Goal: Book appointment/travel/reservation

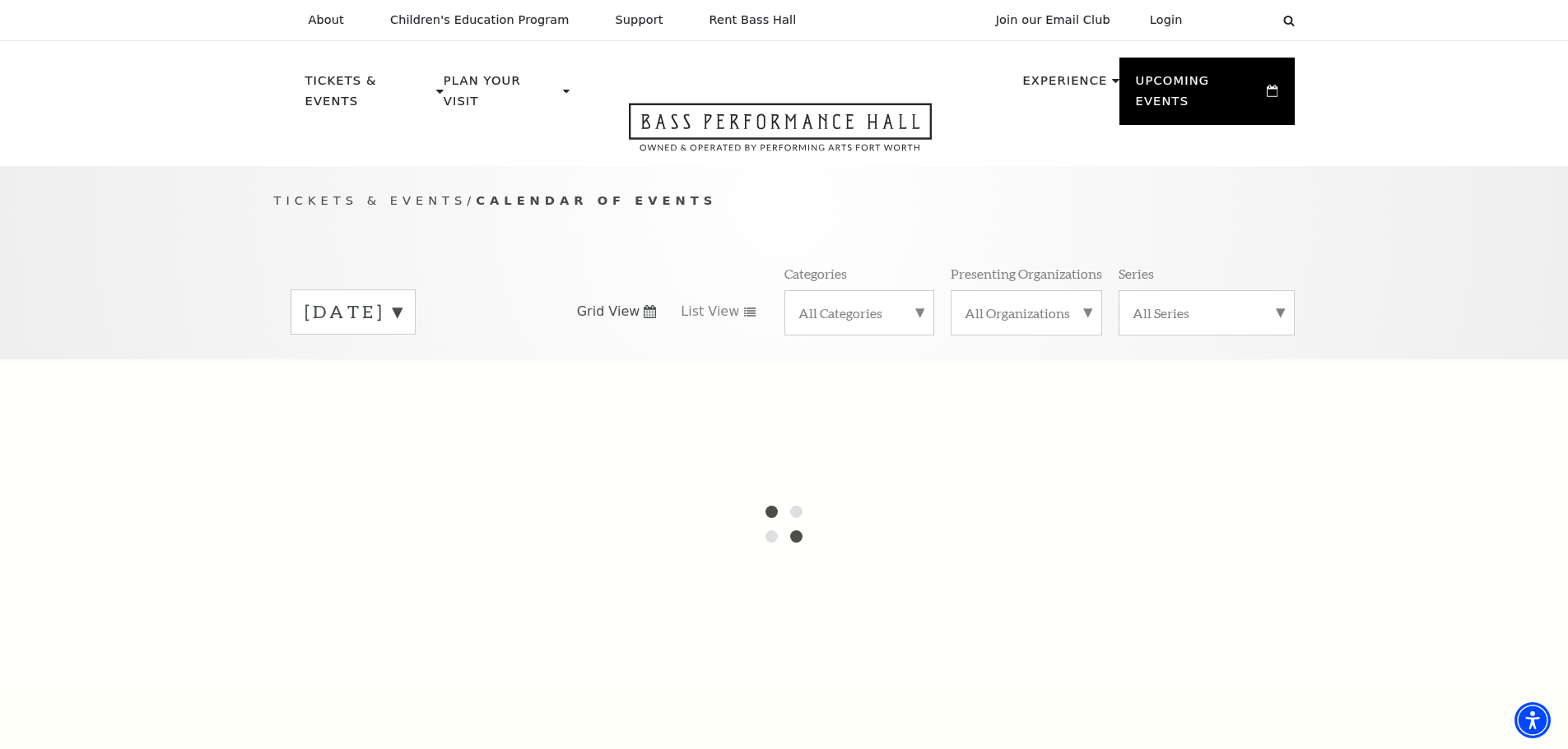
click at [402, 300] on label "[DATE]" at bounding box center [353, 312] width 97 height 25
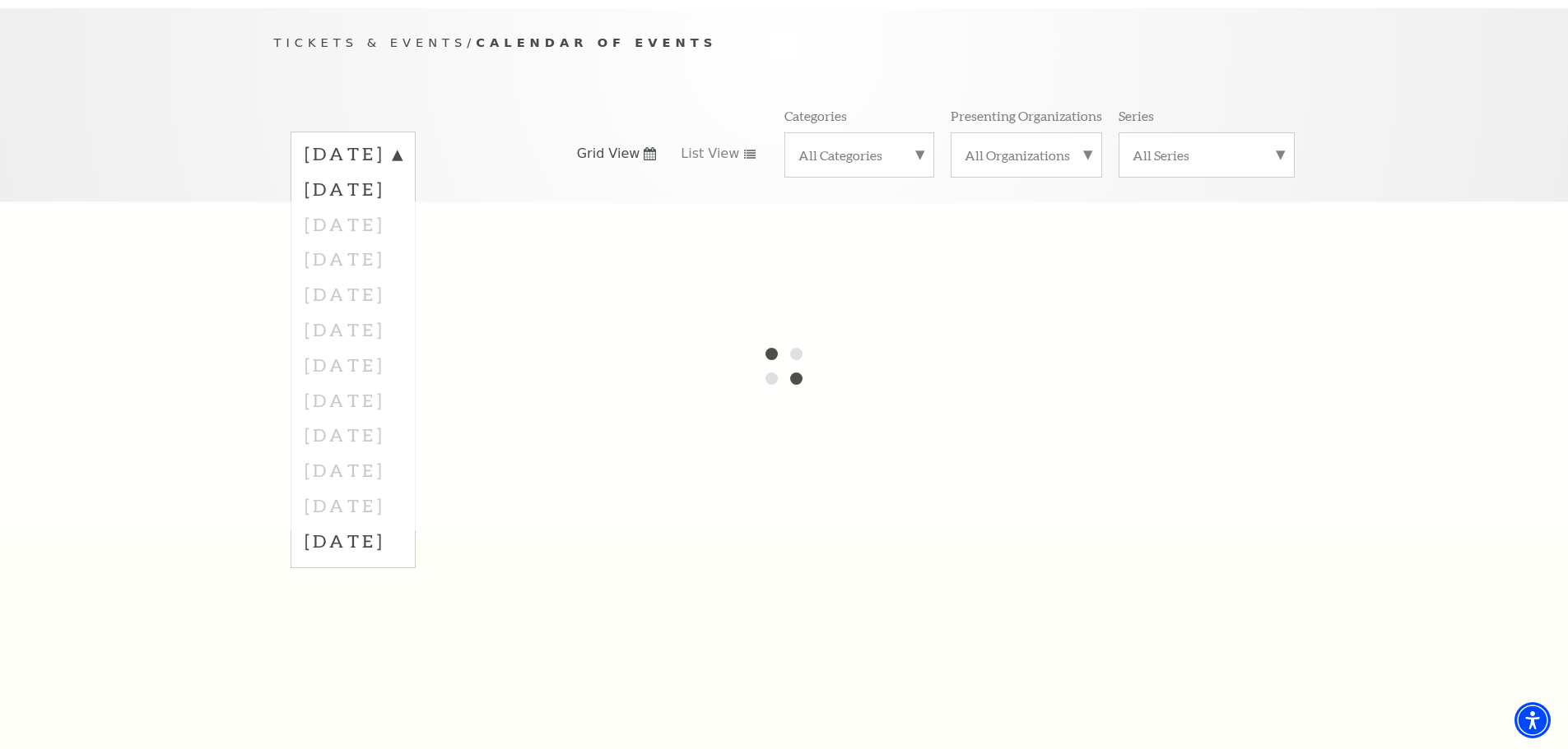
scroll to position [164, 0]
click at [345, 242] on div at bounding box center [784, 359] width 1568 height 329
click at [341, 232] on div at bounding box center [784, 359] width 1568 height 329
click at [401, 164] on label "[DATE]" at bounding box center [353, 182] width 97 height 35
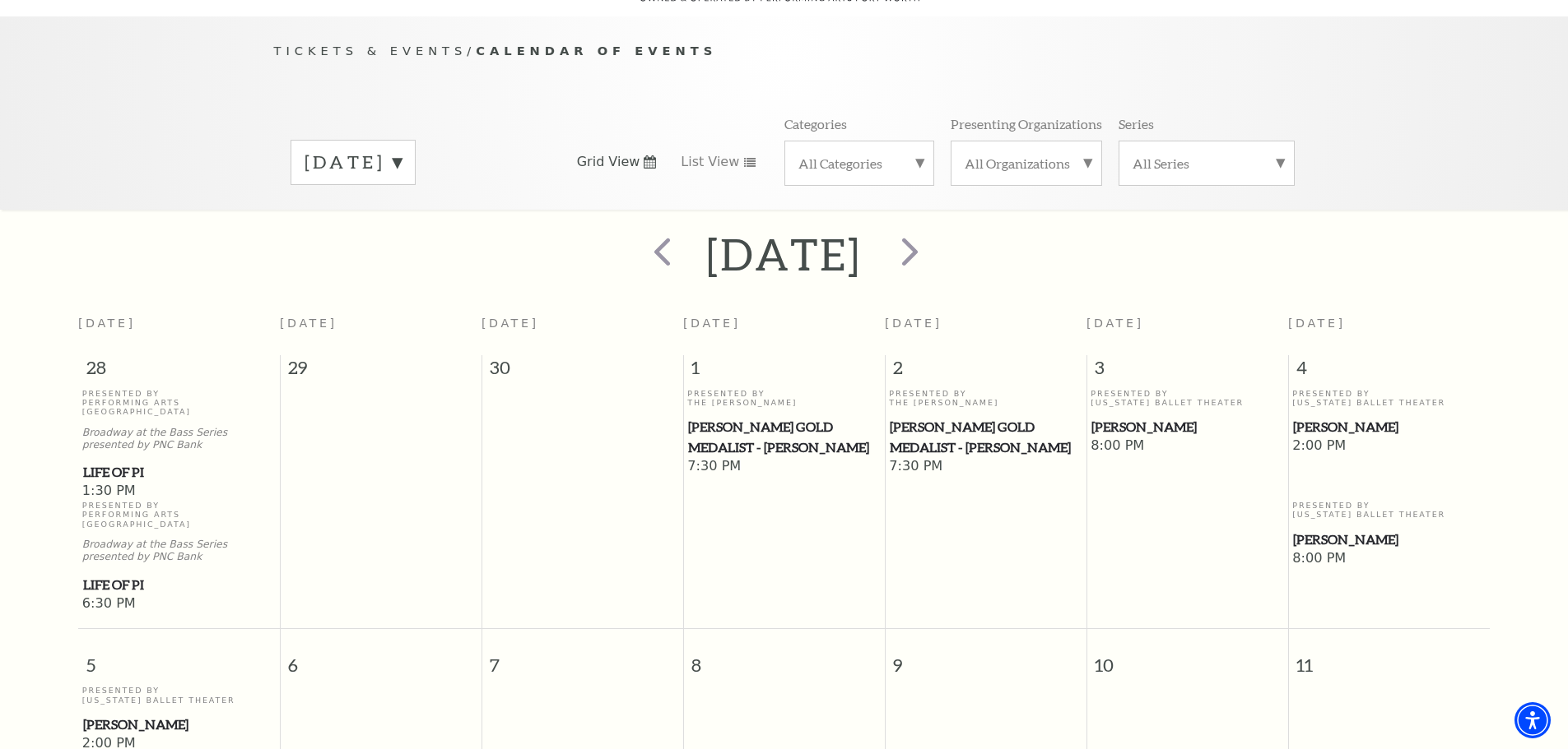
scroll to position [0, 0]
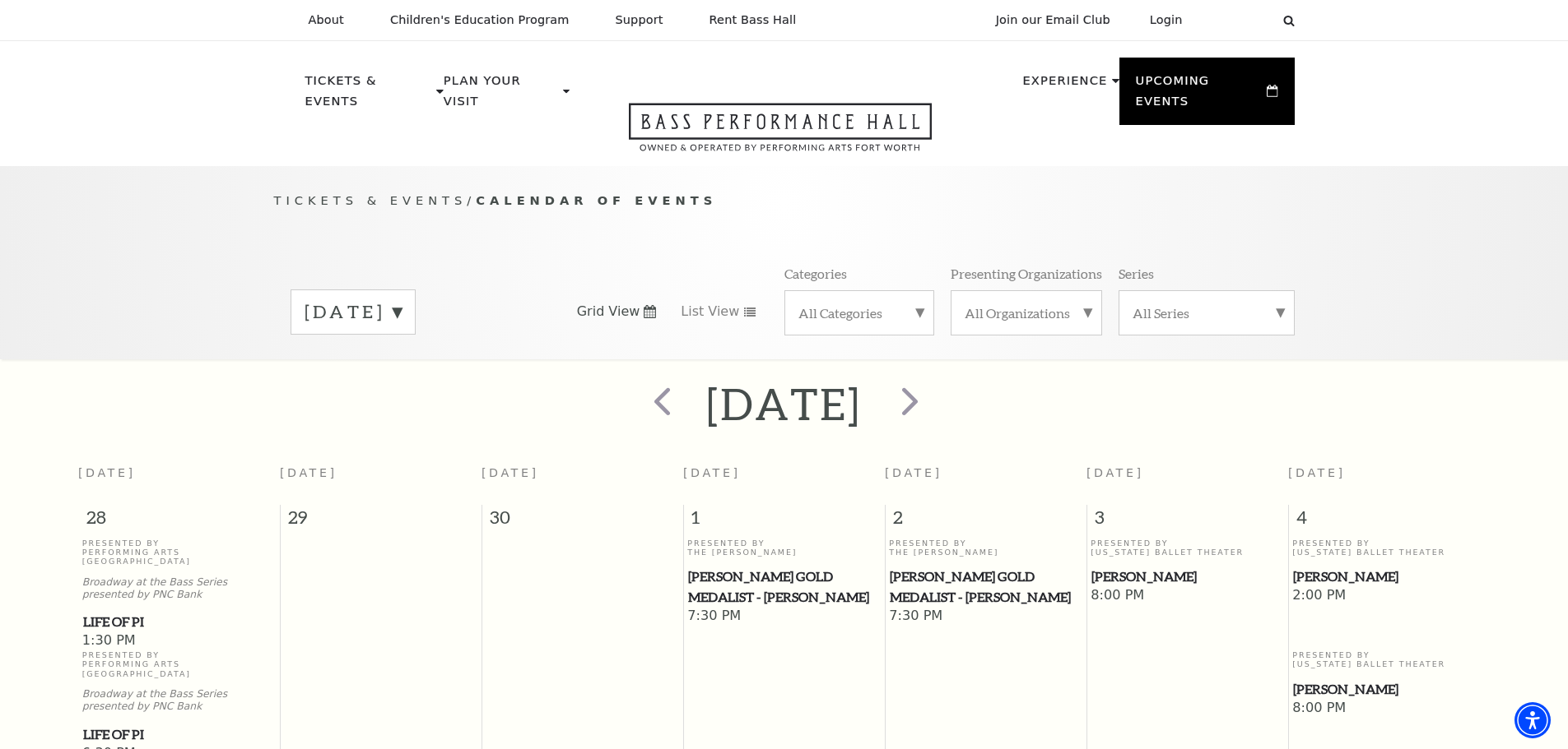
click at [402, 300] on label "[DATE]" at bounding box center [353, 312] width 97 height 25
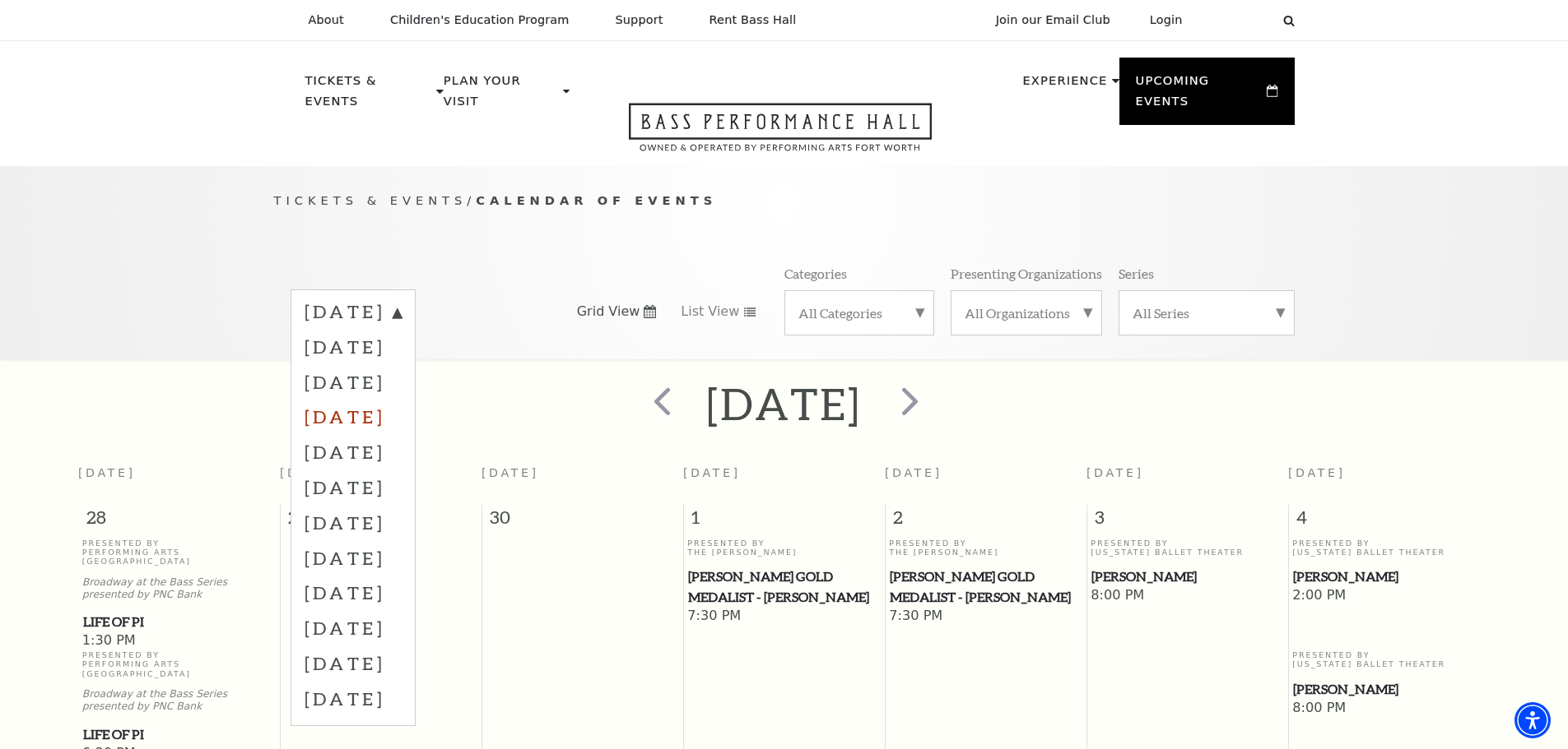
click at [365, 399] on label "[DATE]" at bounding box center [353, 417] width 97 height 35
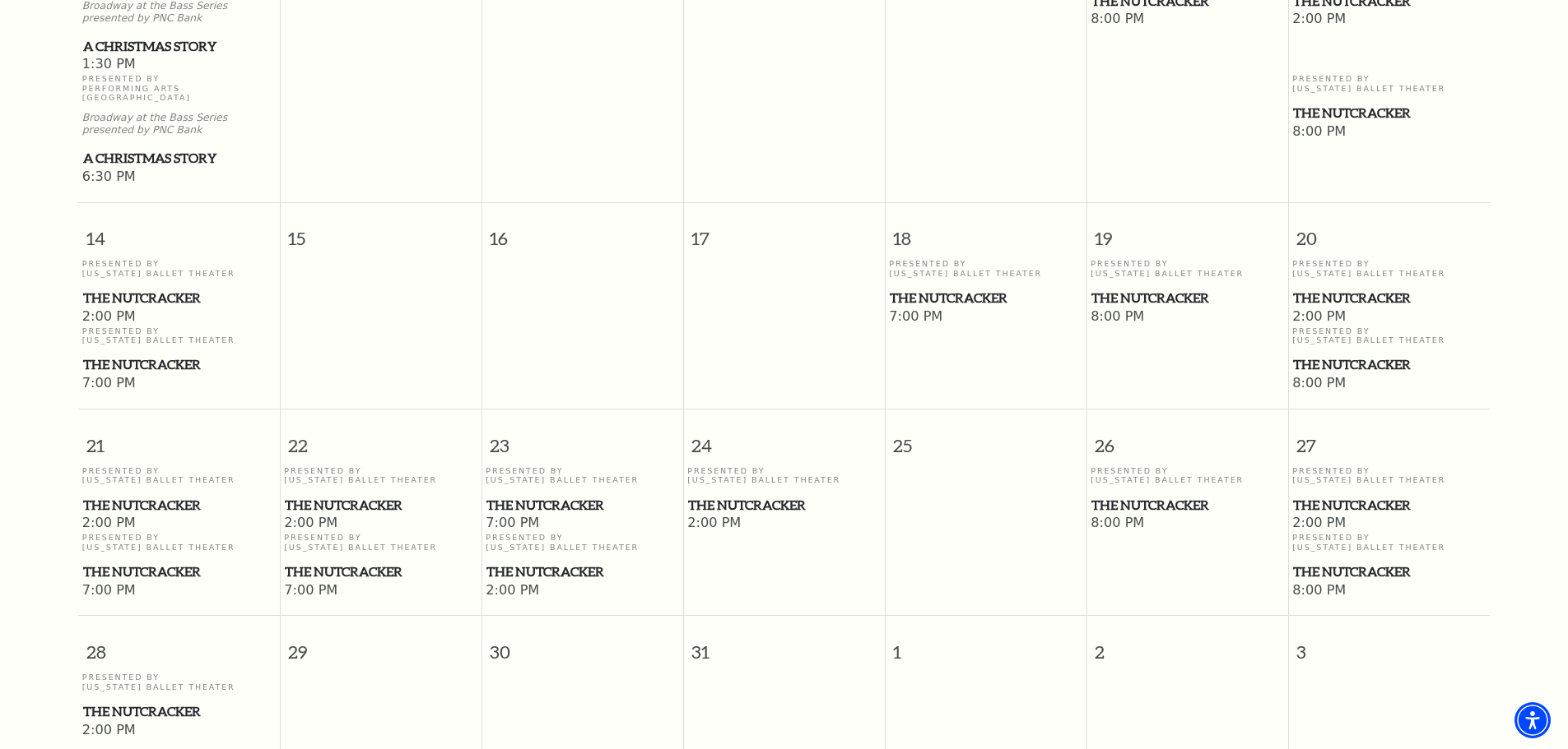
scroll to position [886, 0]
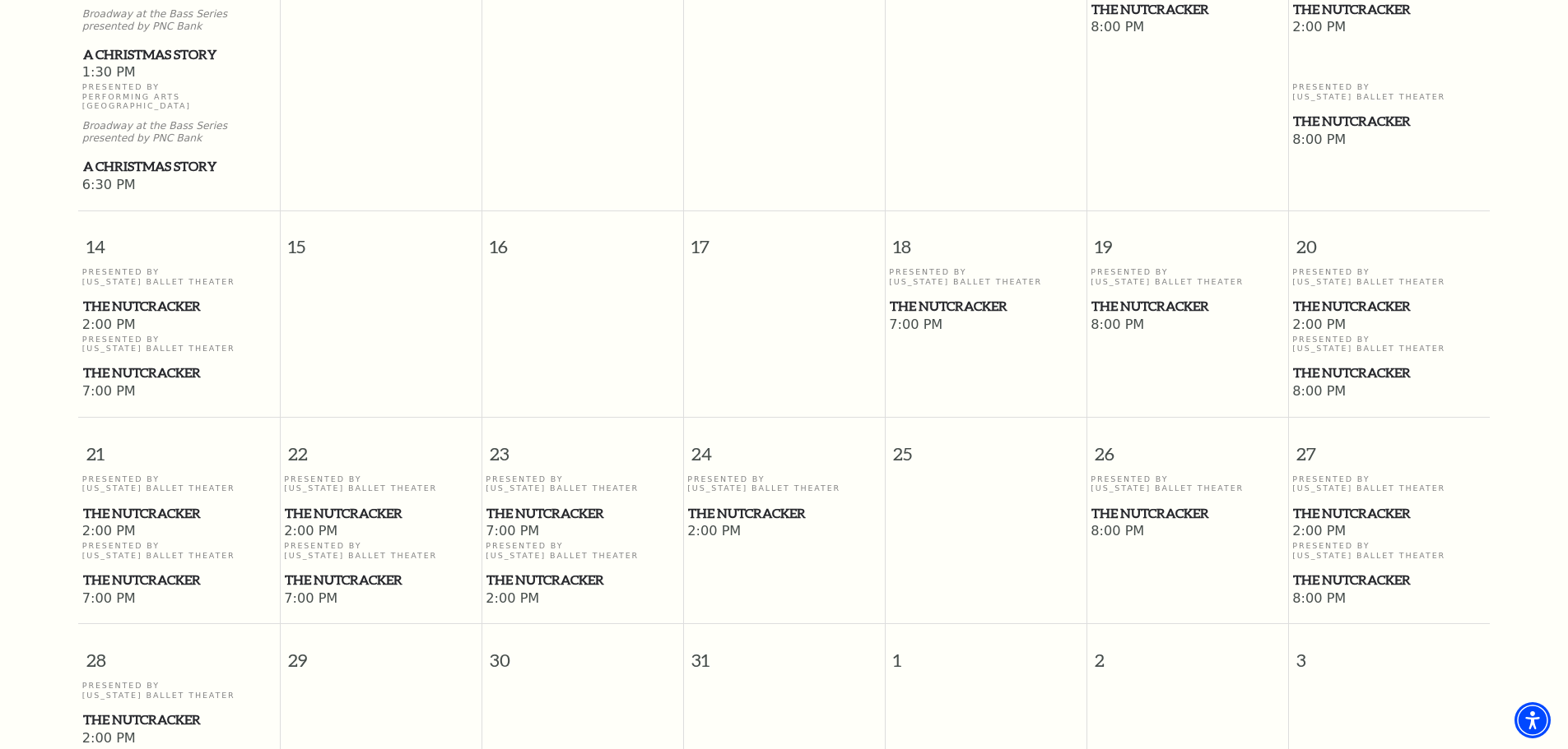
click at [185, 156] on span "A Christmas Story" at bounding box center [179, 166] width 191 height 21
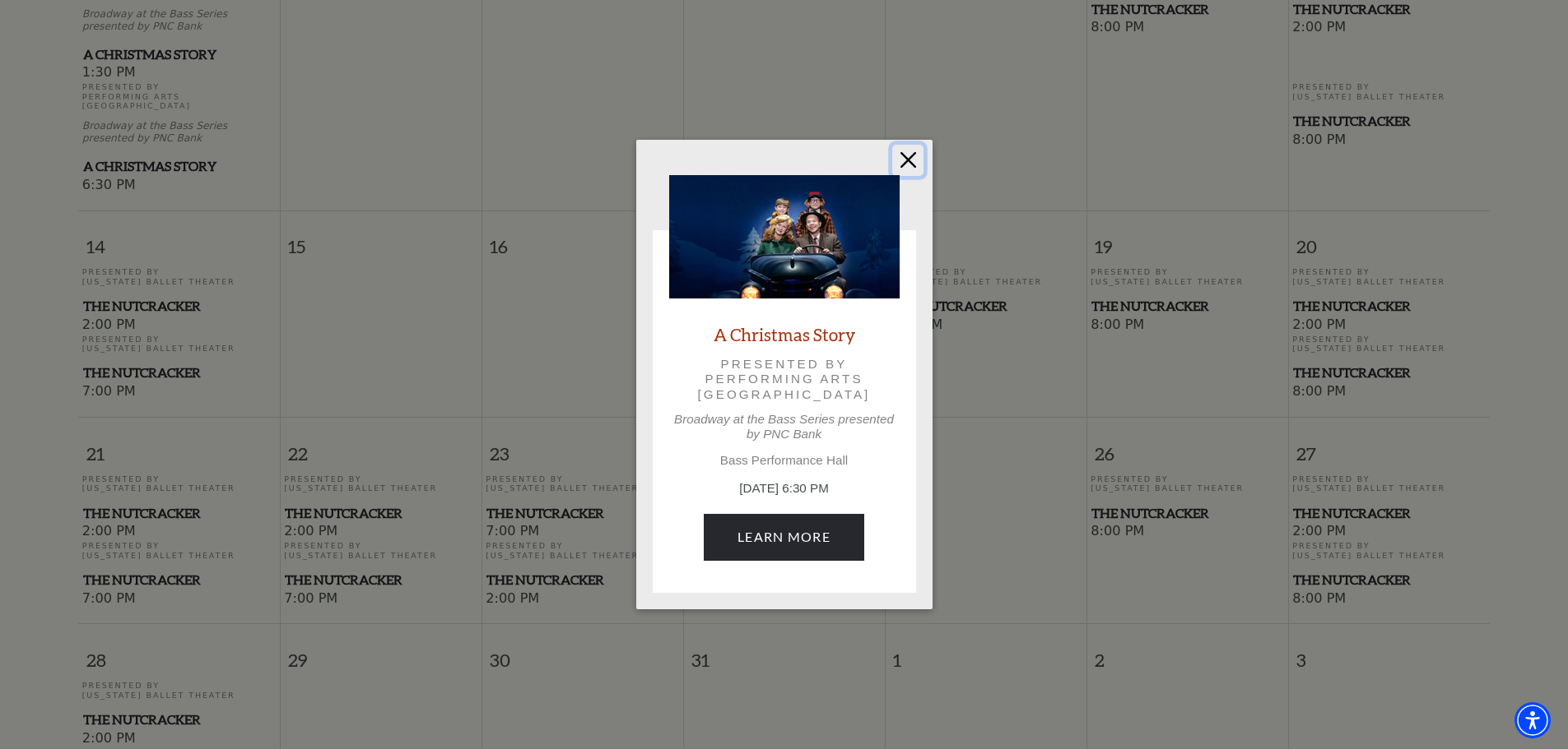
click at [903, 154] on button "Close" at bounding box center [908, 160] width 31 height 31
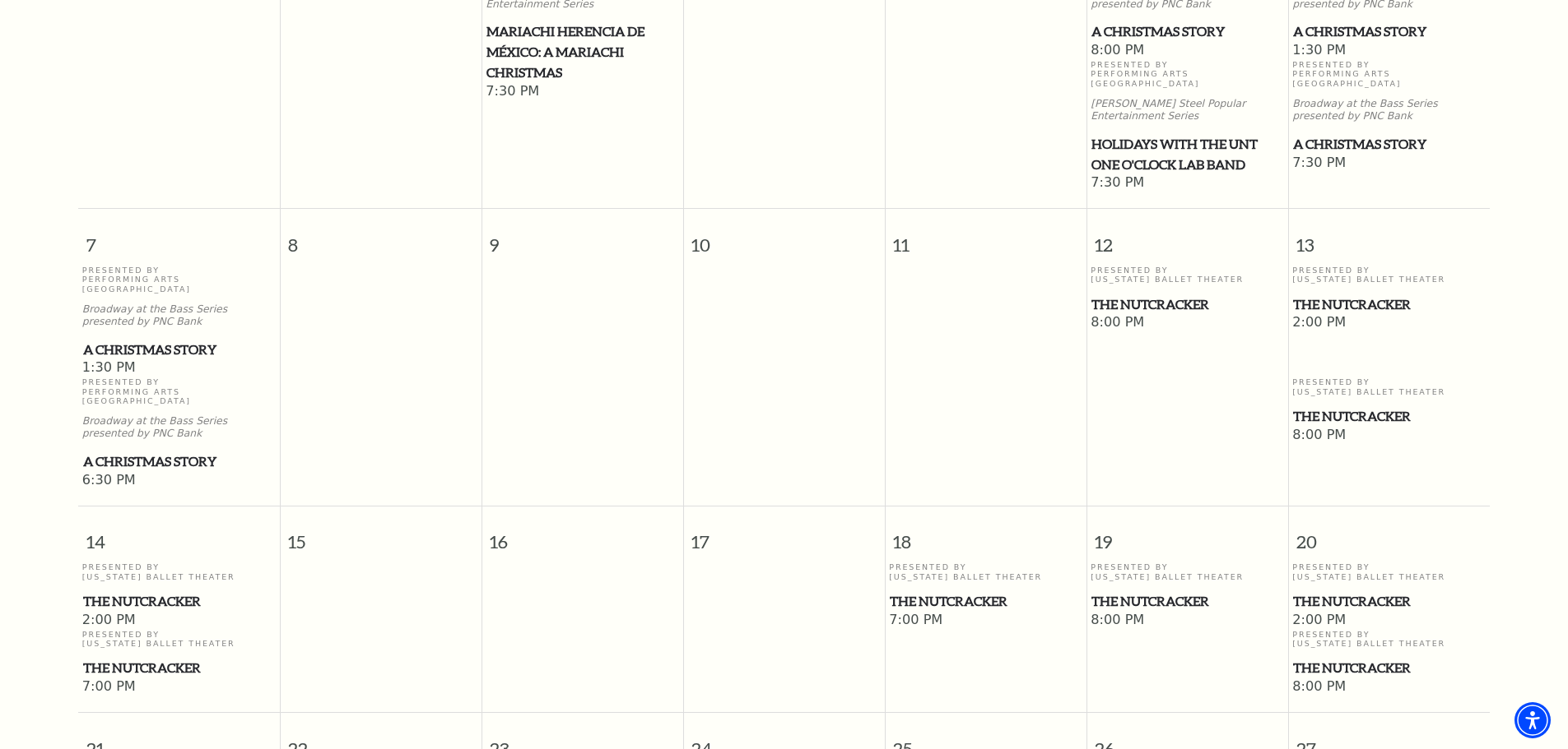
scroll to position [557, 0]
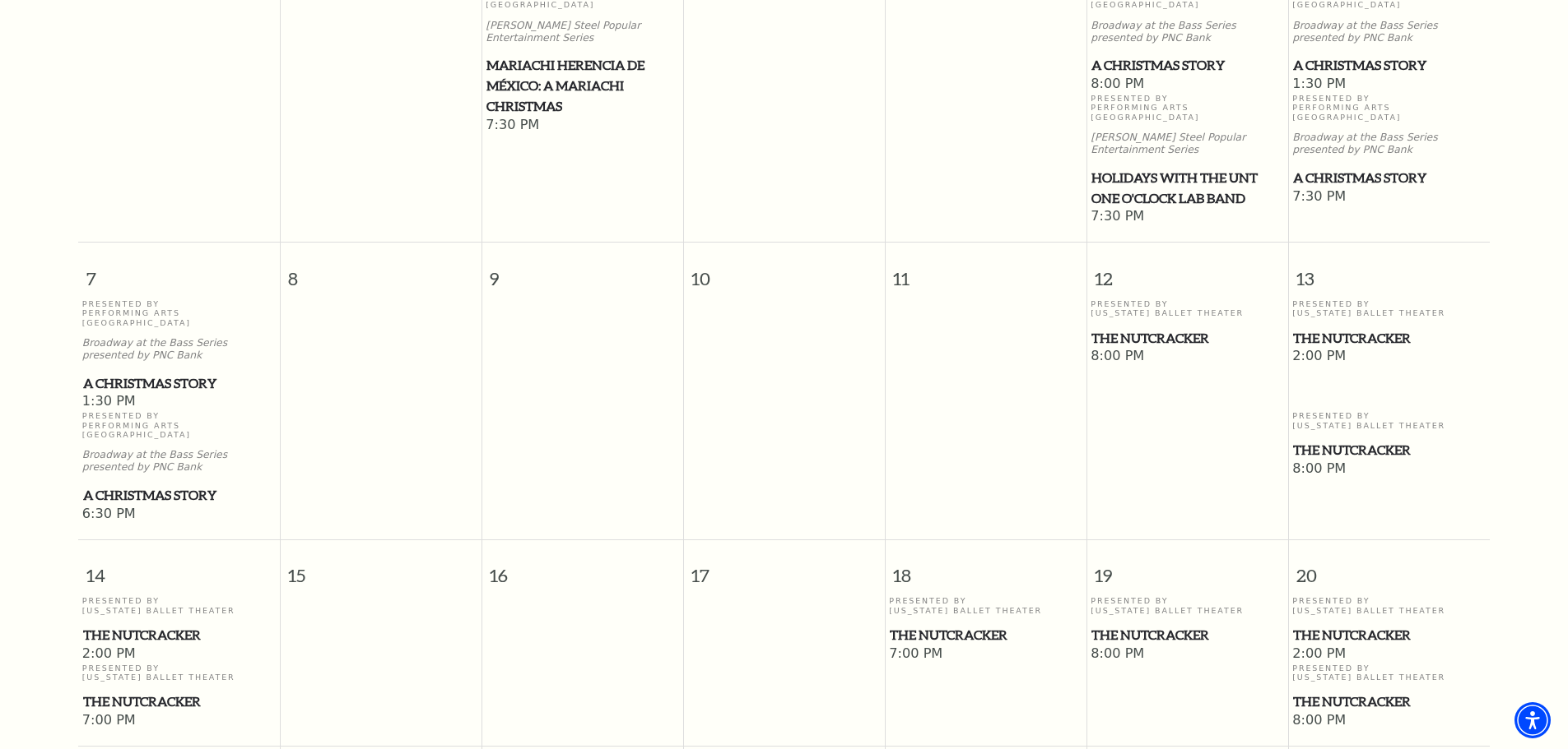
click at [1132, 168] on span "Holidays with the UNT One O'Clock Lab Band" at bounding box center [1187, 187] width 191 height 40
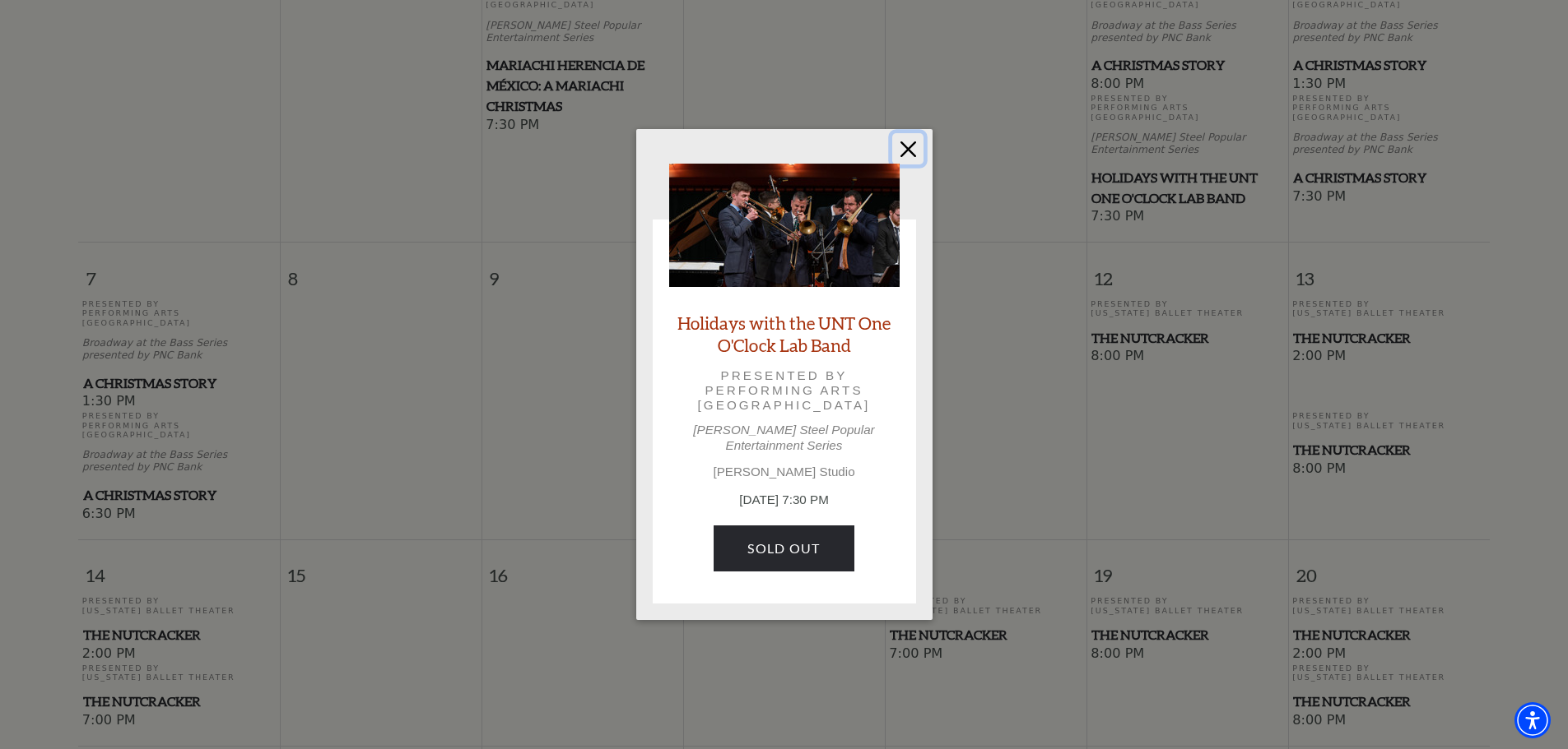
click at [907, 154] on button "Close" at bounding box center [908, 148] width 31 height 31
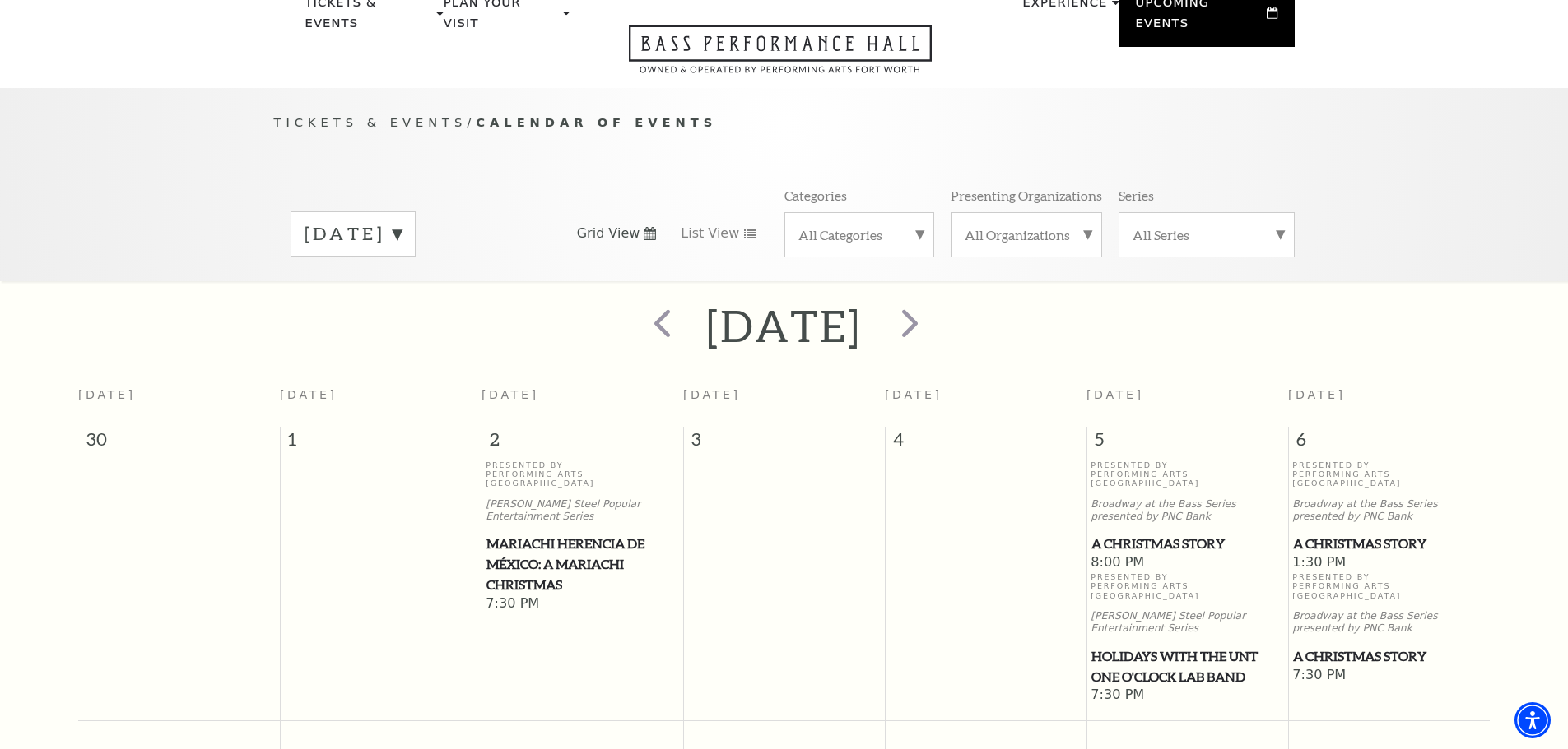
scroll to position [0, 0]
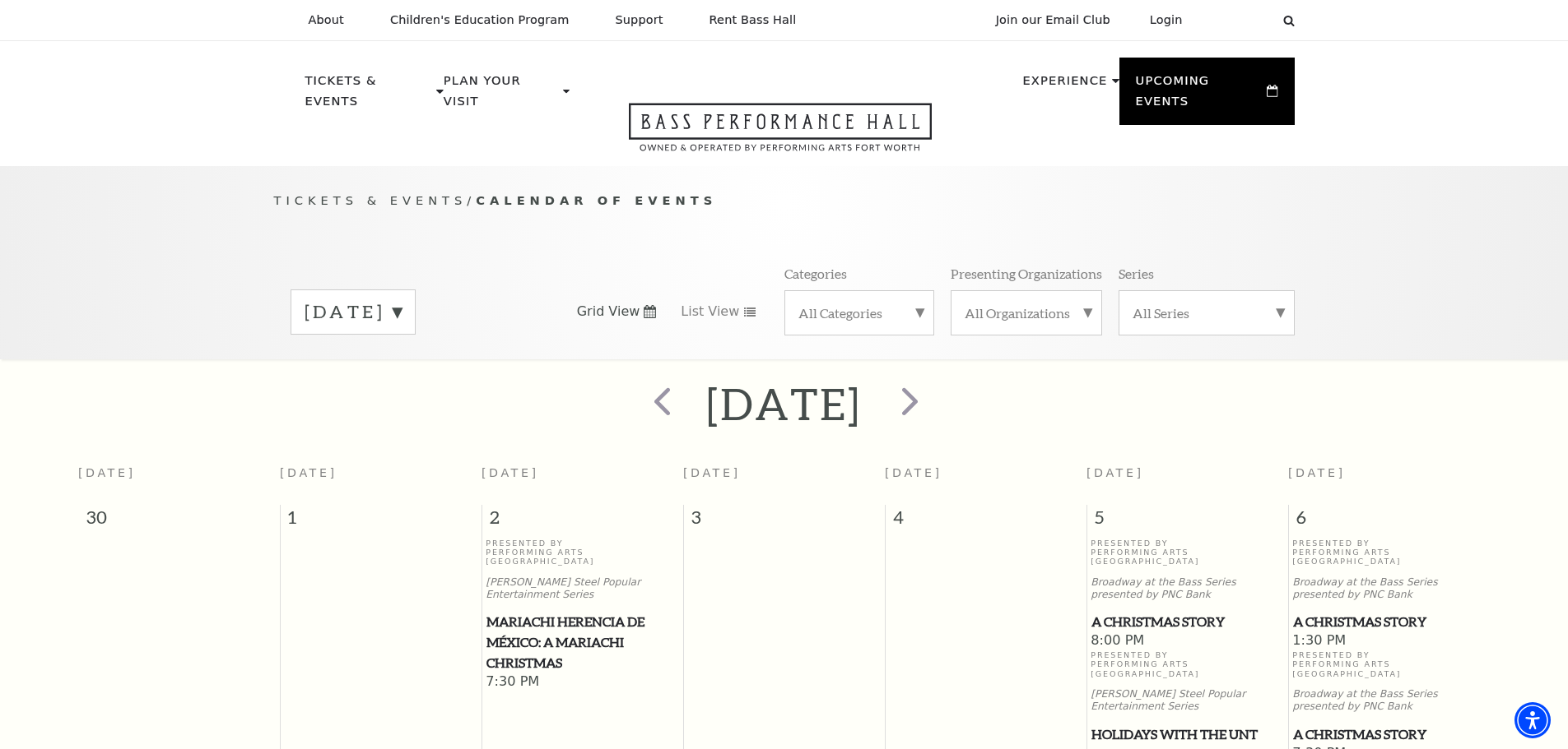
click at [402, 300] on label "[DATE]" at bounding box center [353, 312] width 97 height 25
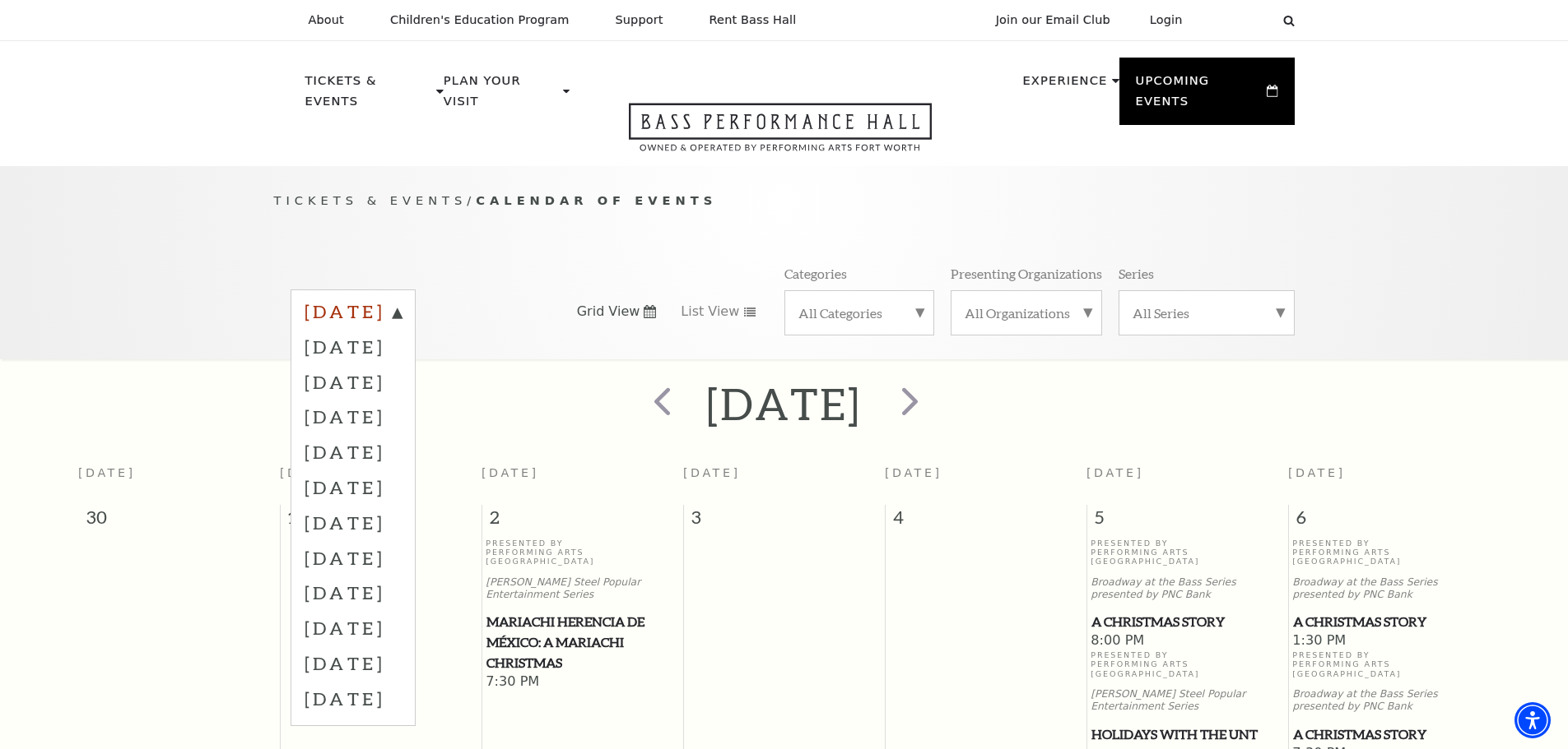
click at [390, 300] on label "[DATE]" at bounding box center [353, 314] width 97 height 29
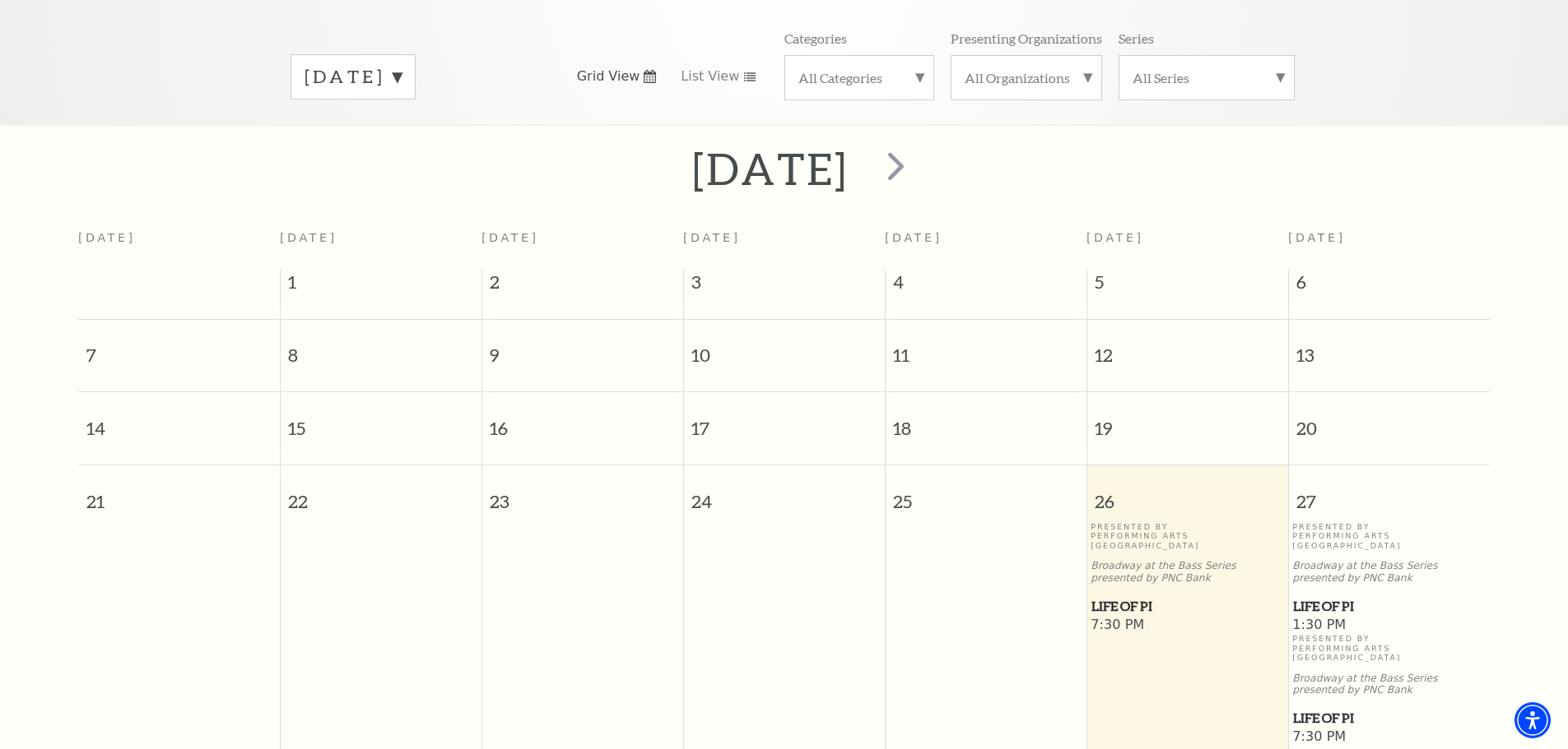
scroll to position [228, 0]
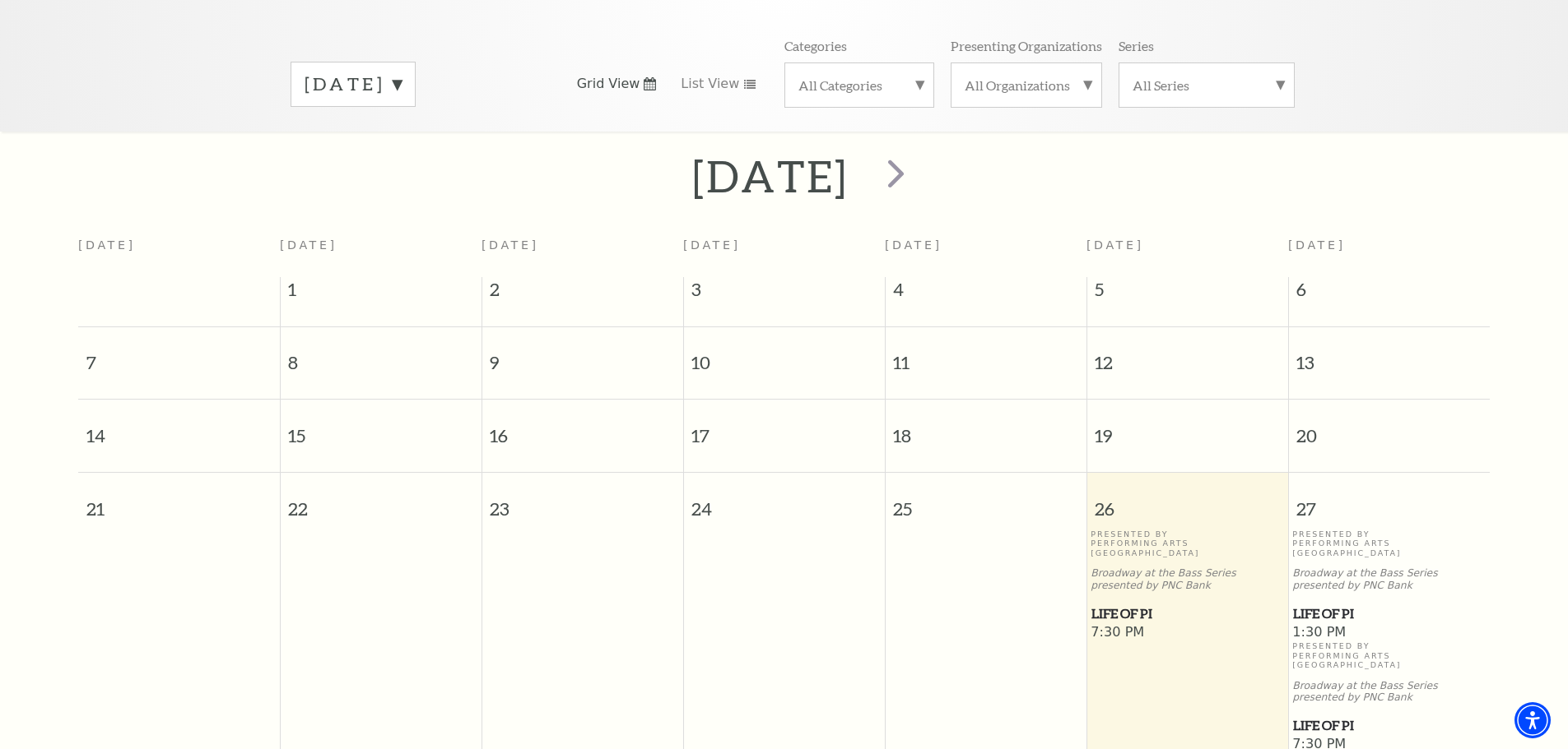
click at [1121, 603] on span "Life of Pi" at bounding box center [1187, 613] width 191 height 21
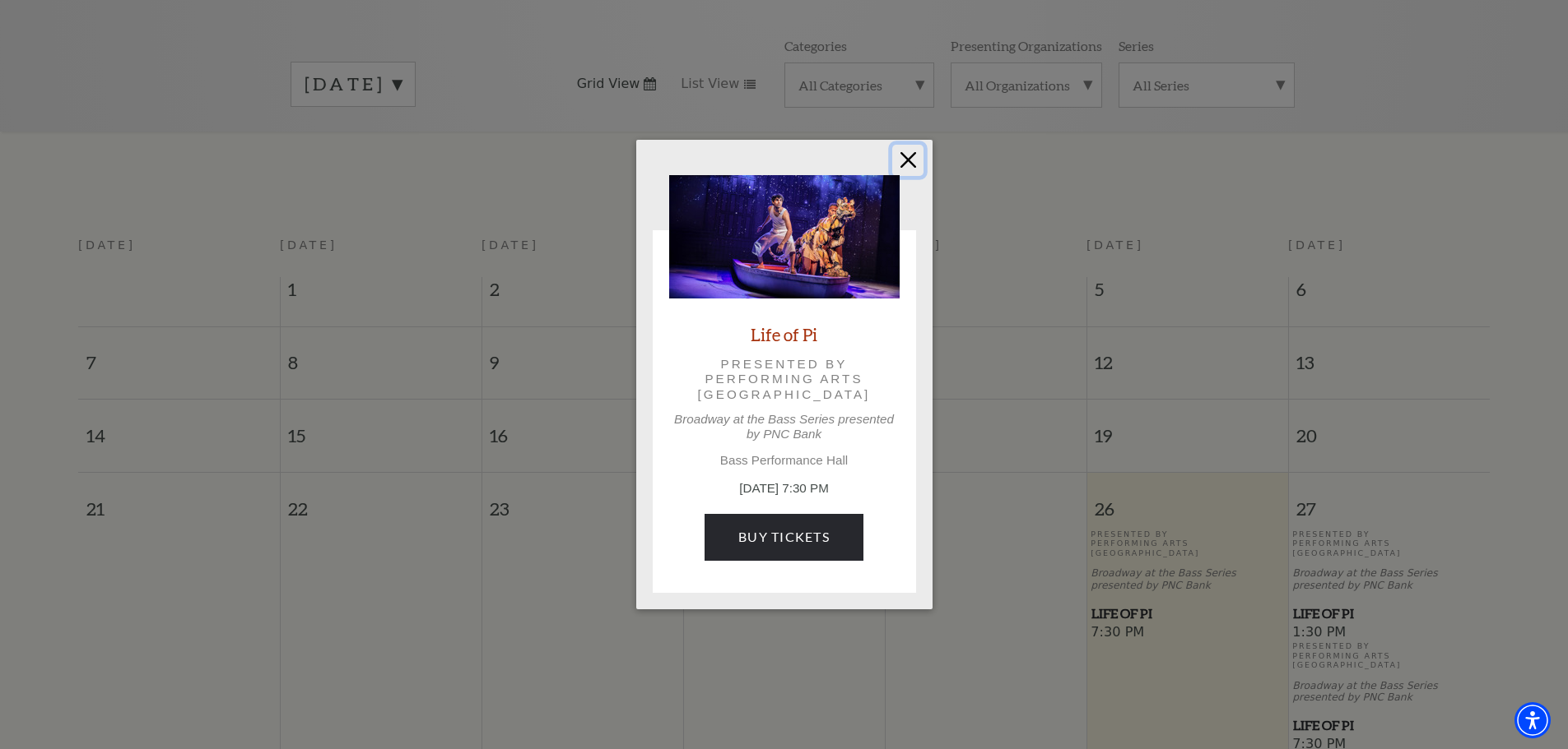
click at [908, 151] on button "Close" at bounding box center [908, 160] width 31 height 31
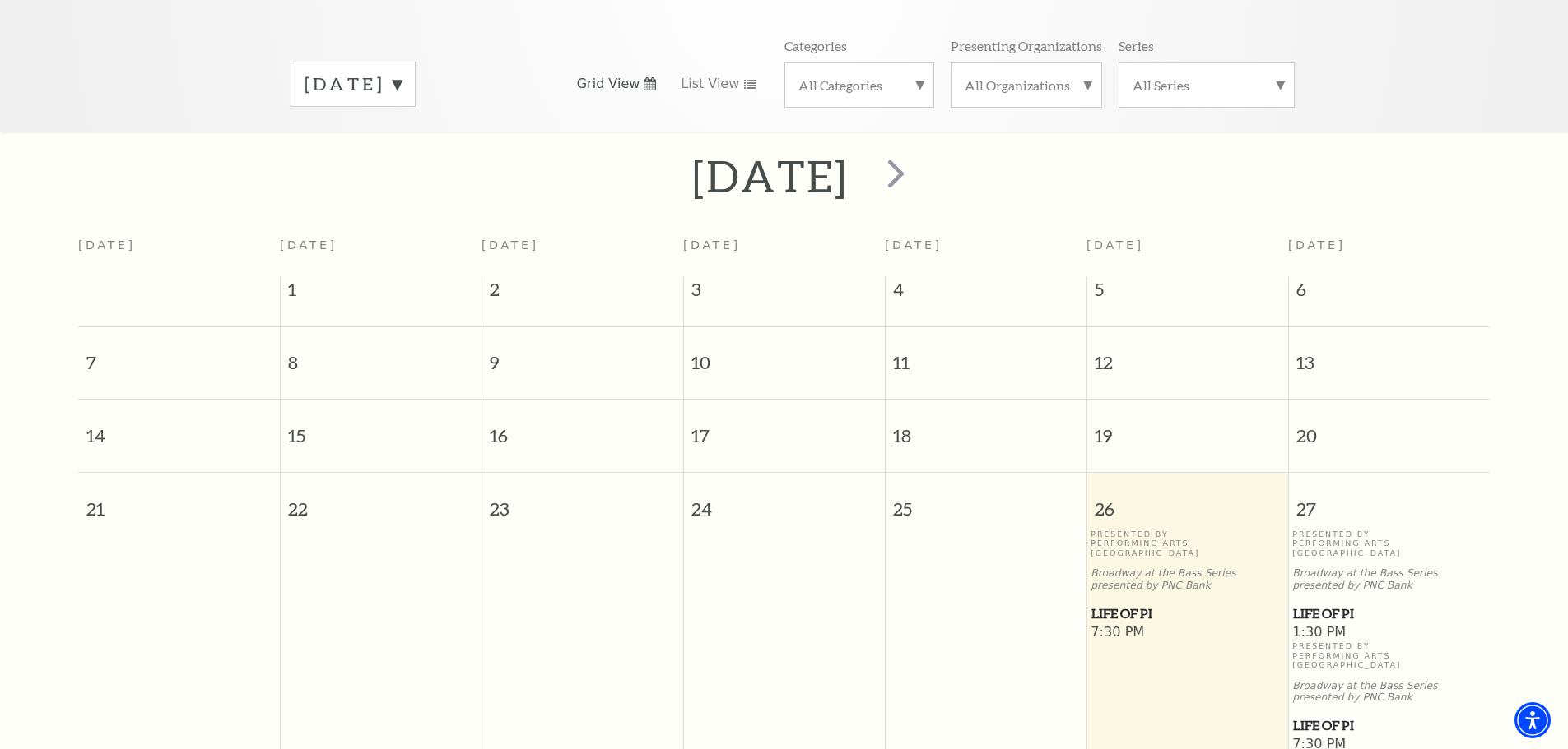
click at [402, 71] on label "[DATE]" at bounding box center [353, 84] width 97 height 25
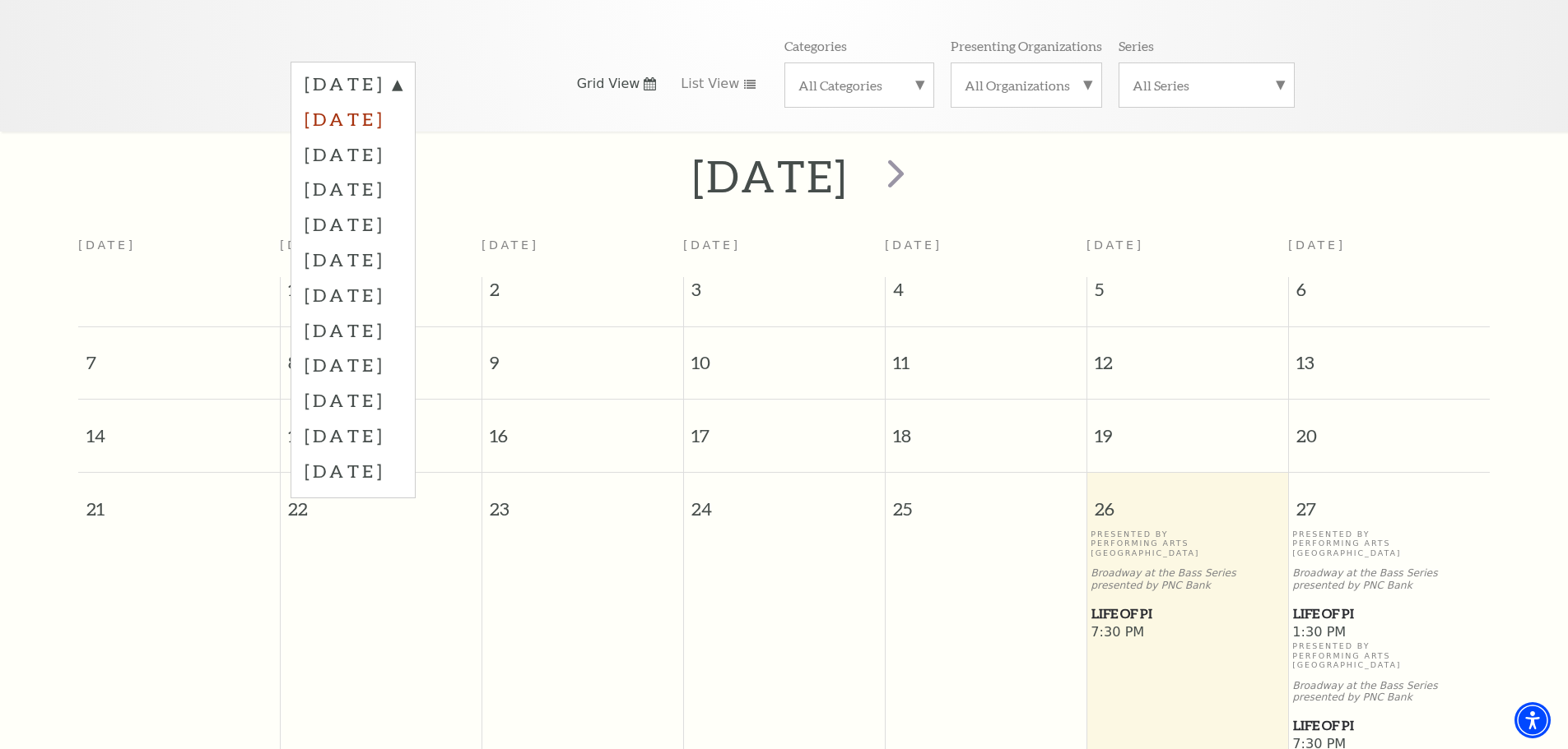
click at [382, 102] on label "[DATE]" at bounding box center [353, 119] width 97 height 35
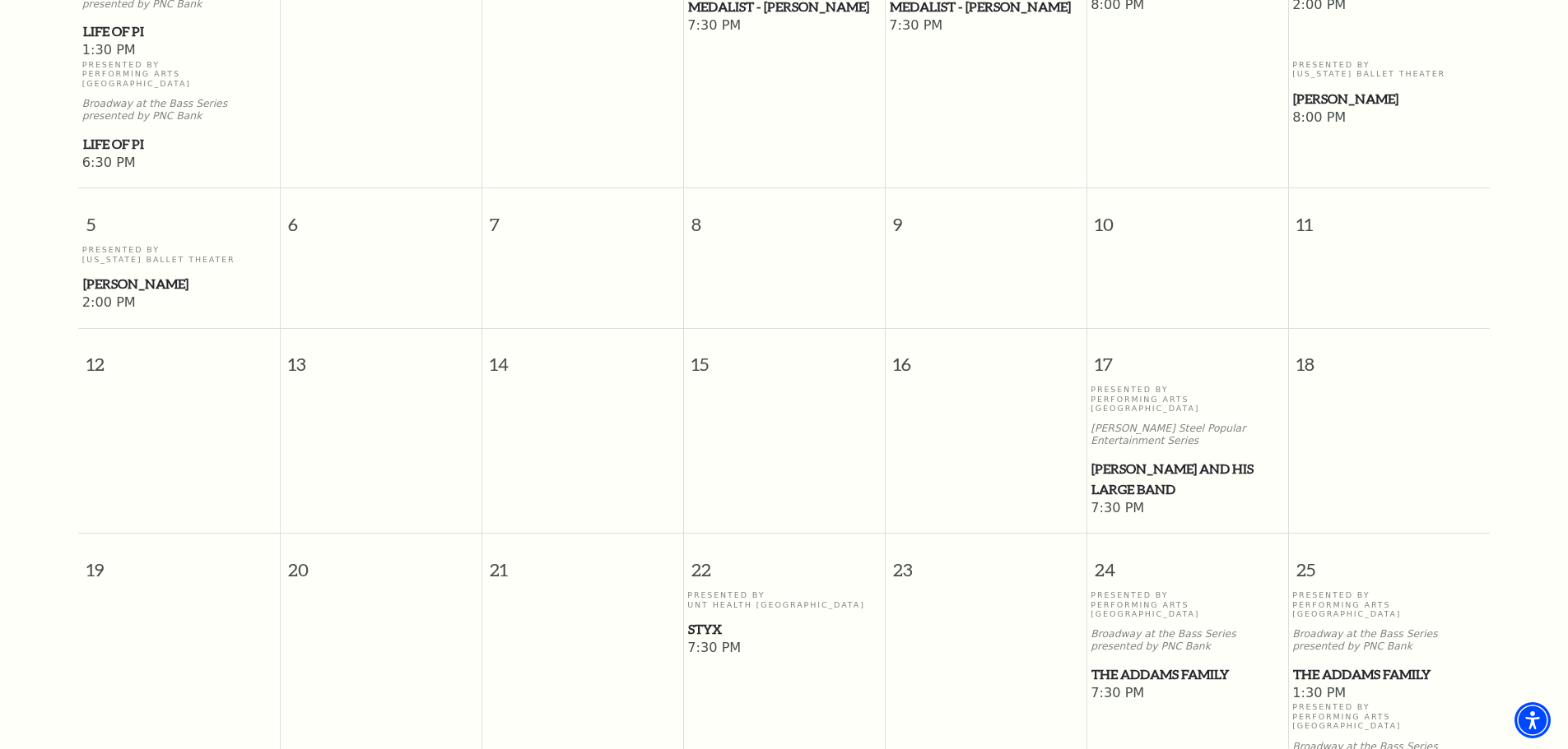
scroll to position [640, 0]
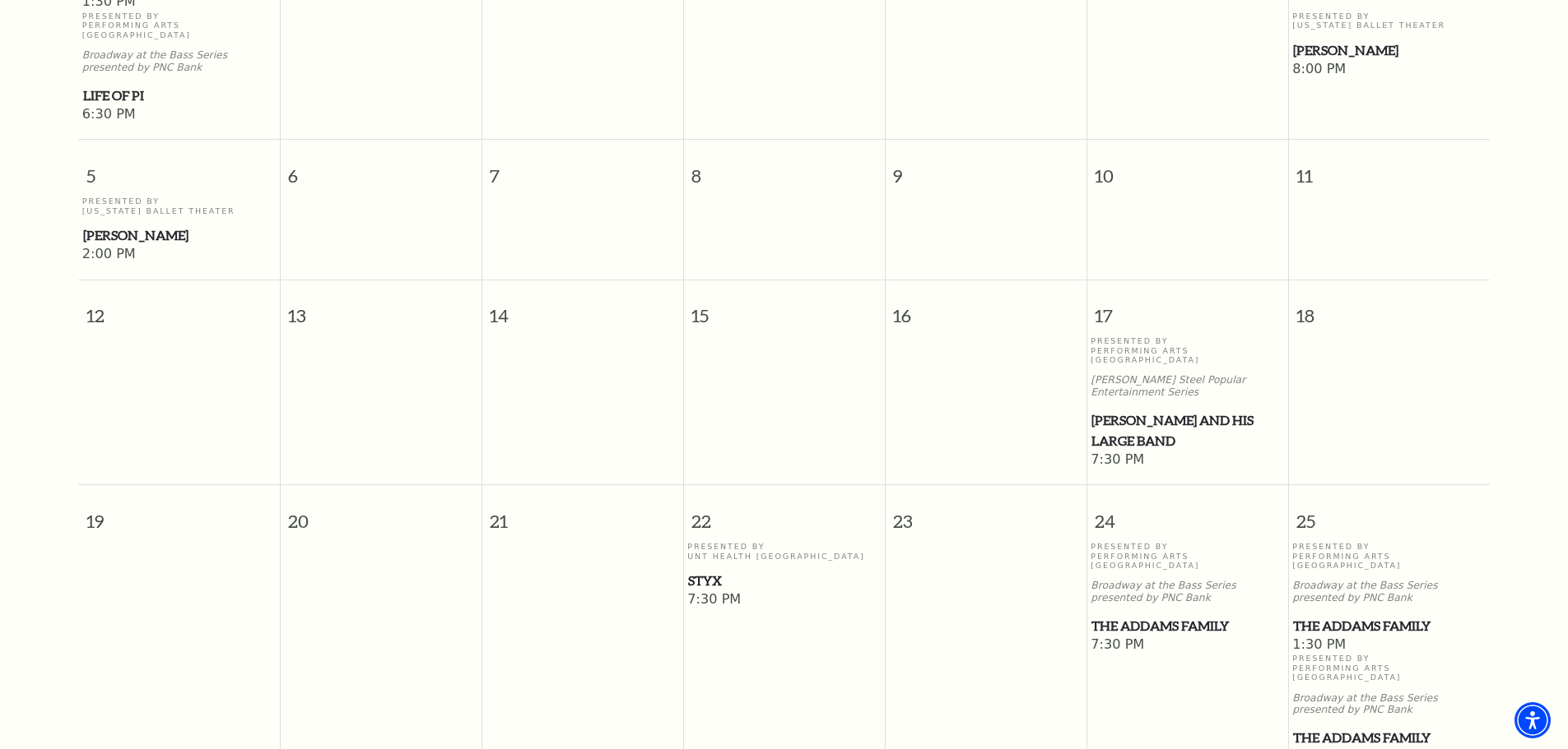
click at [716, 571] on span "Styx" at bounding box center [784, 581] width 191 height 21
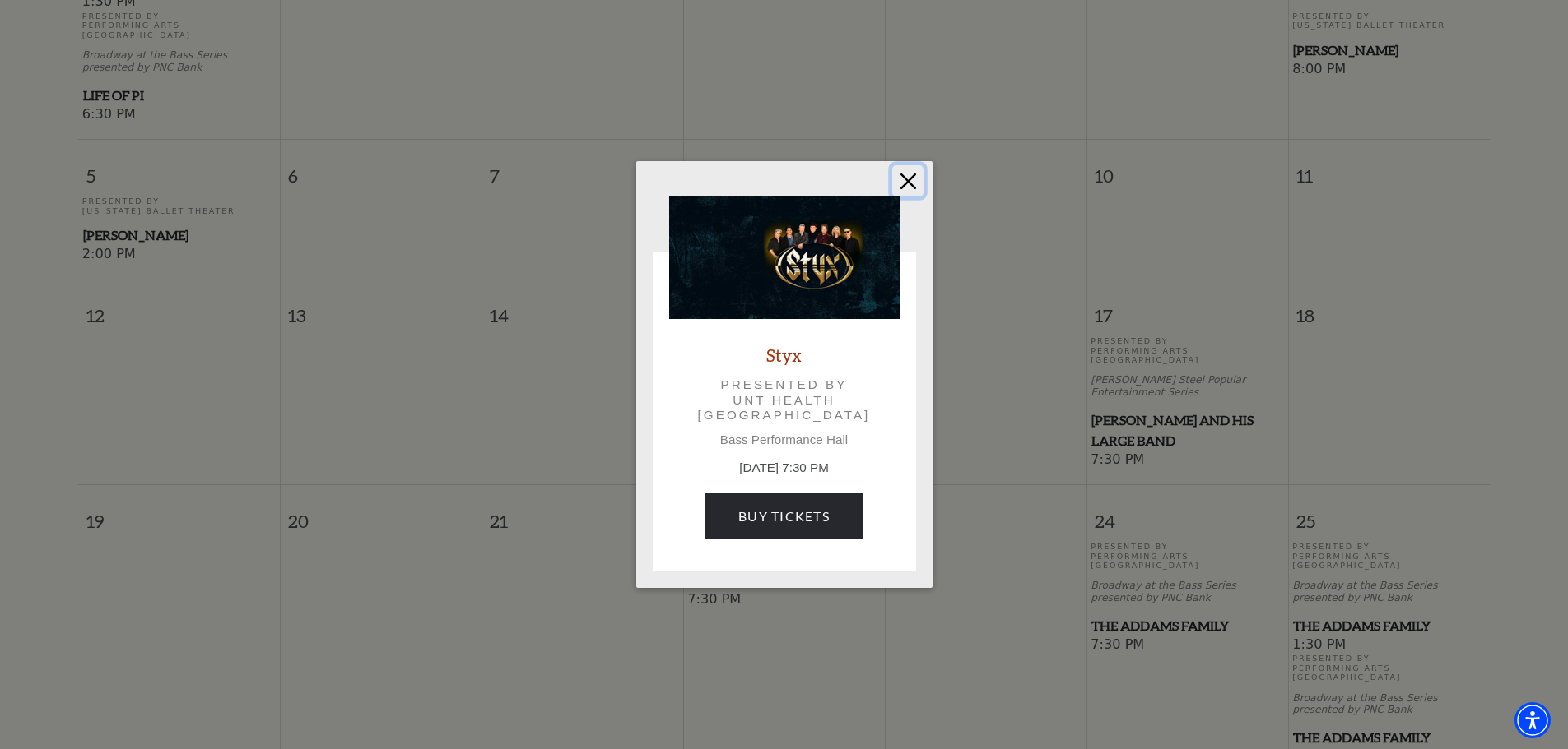
click at [912, 177] on button "Close" at bounding box center [908, 181] width 31 height 31
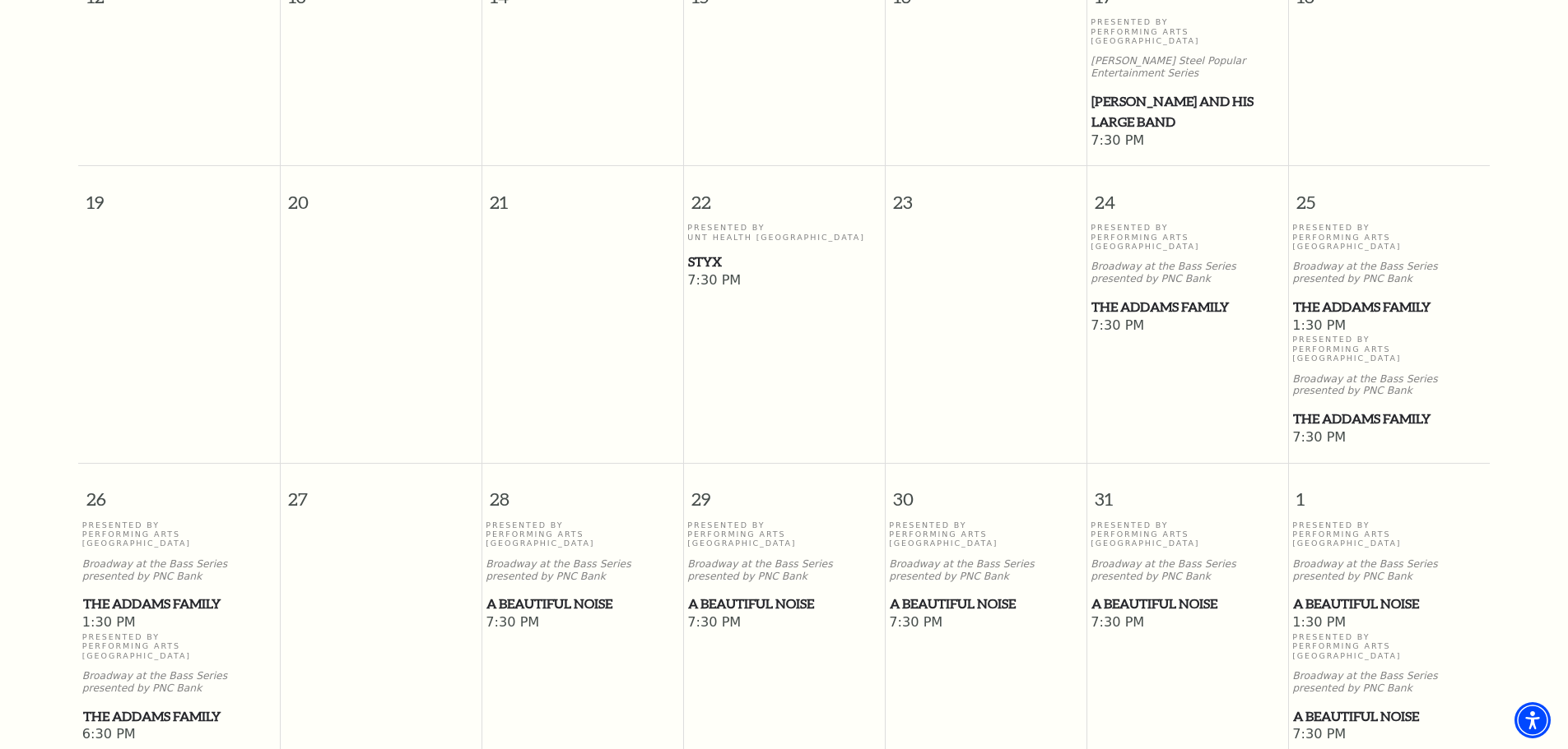
scroll to position [969, 0]
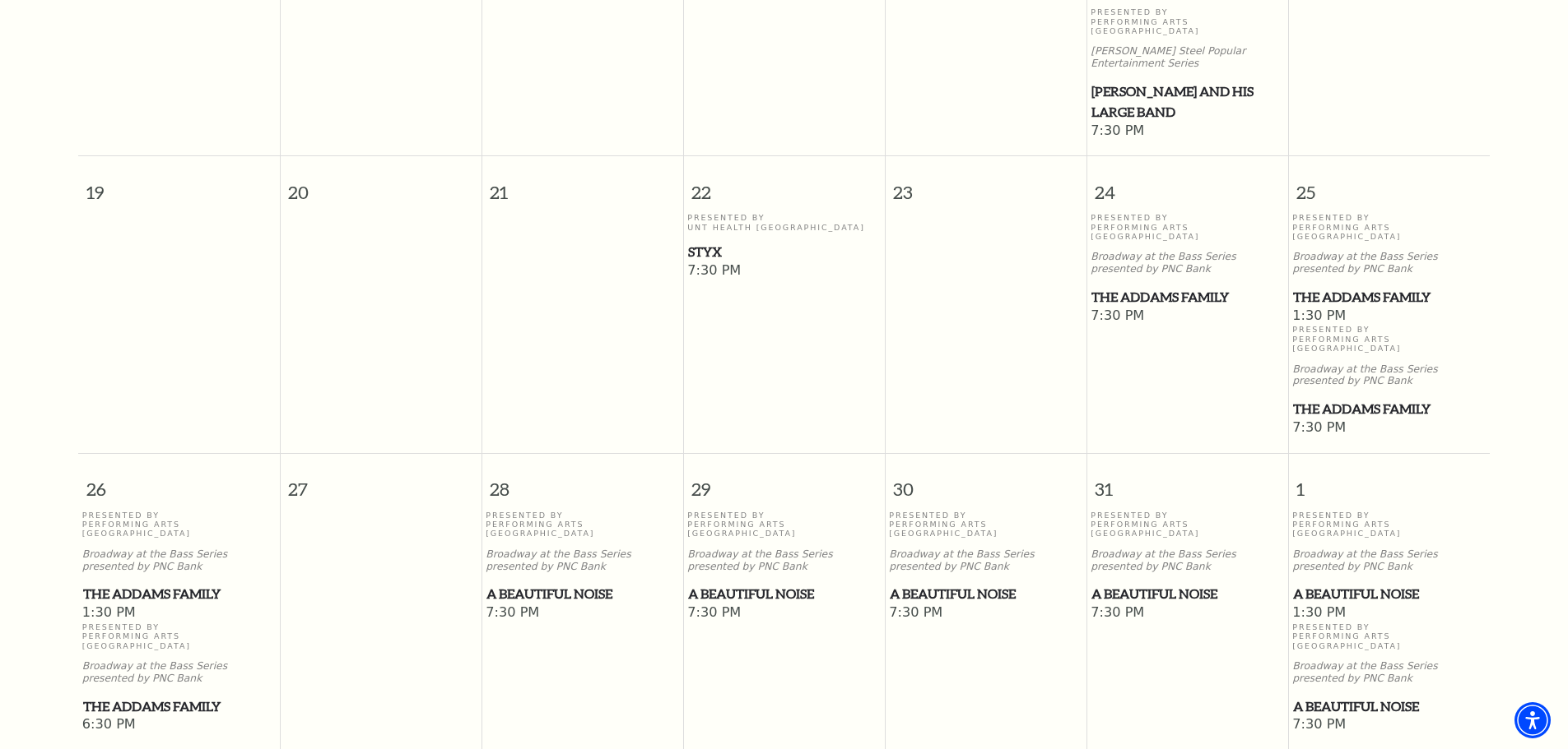
click at [572, 584] on span "A Beautiful Noise" at bounding box center [582, 594] width 191 height 21
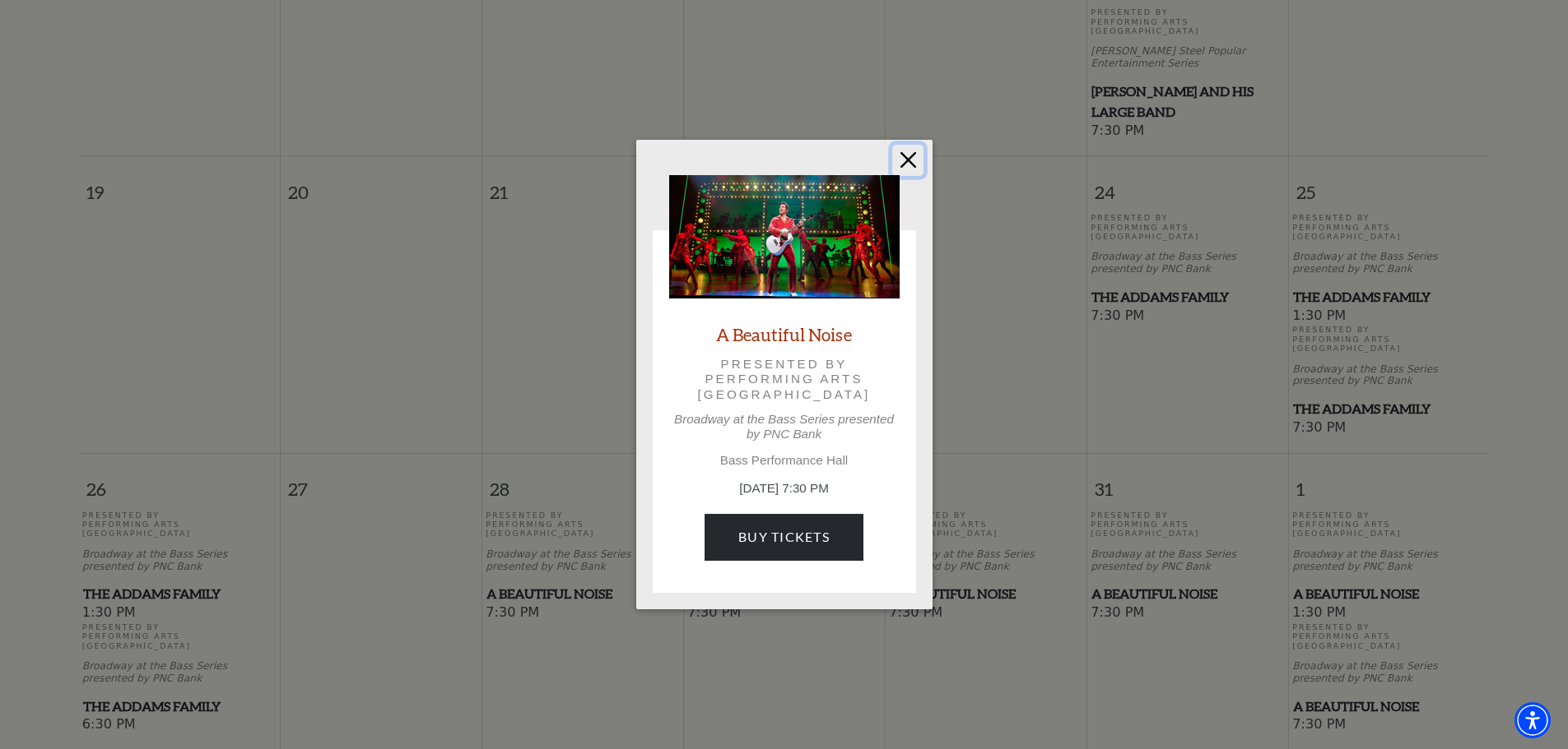
click at [909, 160] on button "Close" at bounding box center [908, 160] width 31 height 31
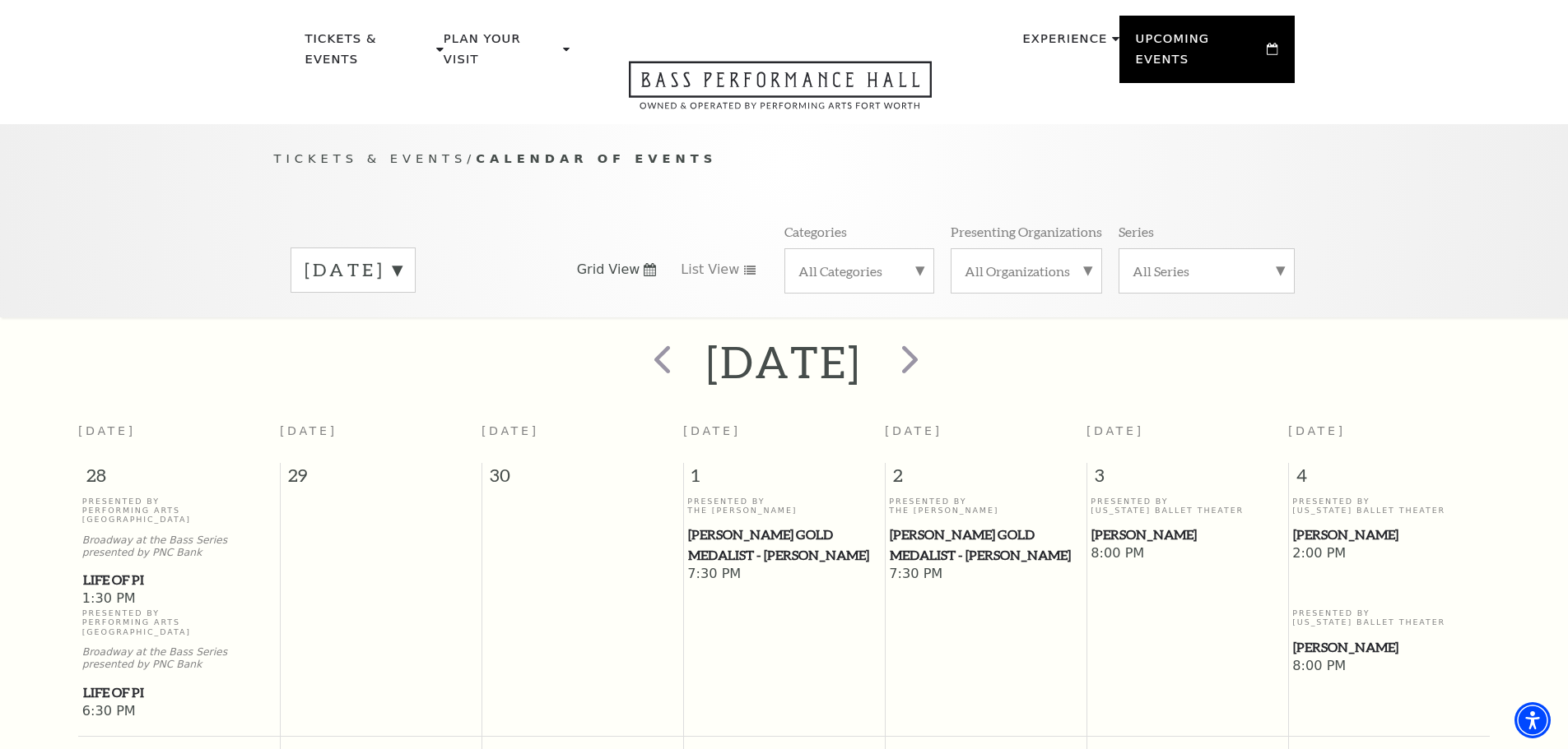
scroll to position [0, 0]
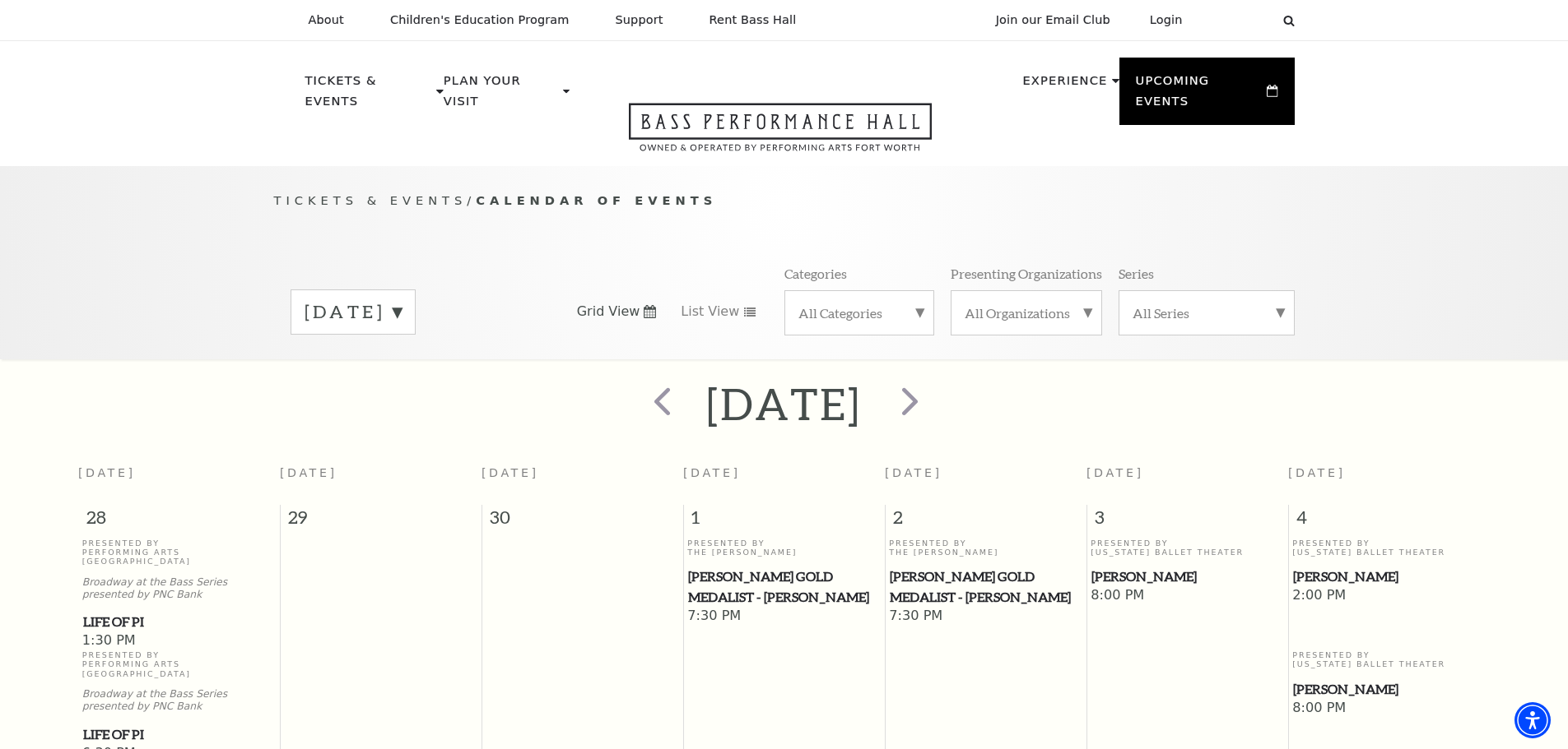
click at [402, 300] on label "[DATE]" at bounding box center [353, 312] width 97 height 25
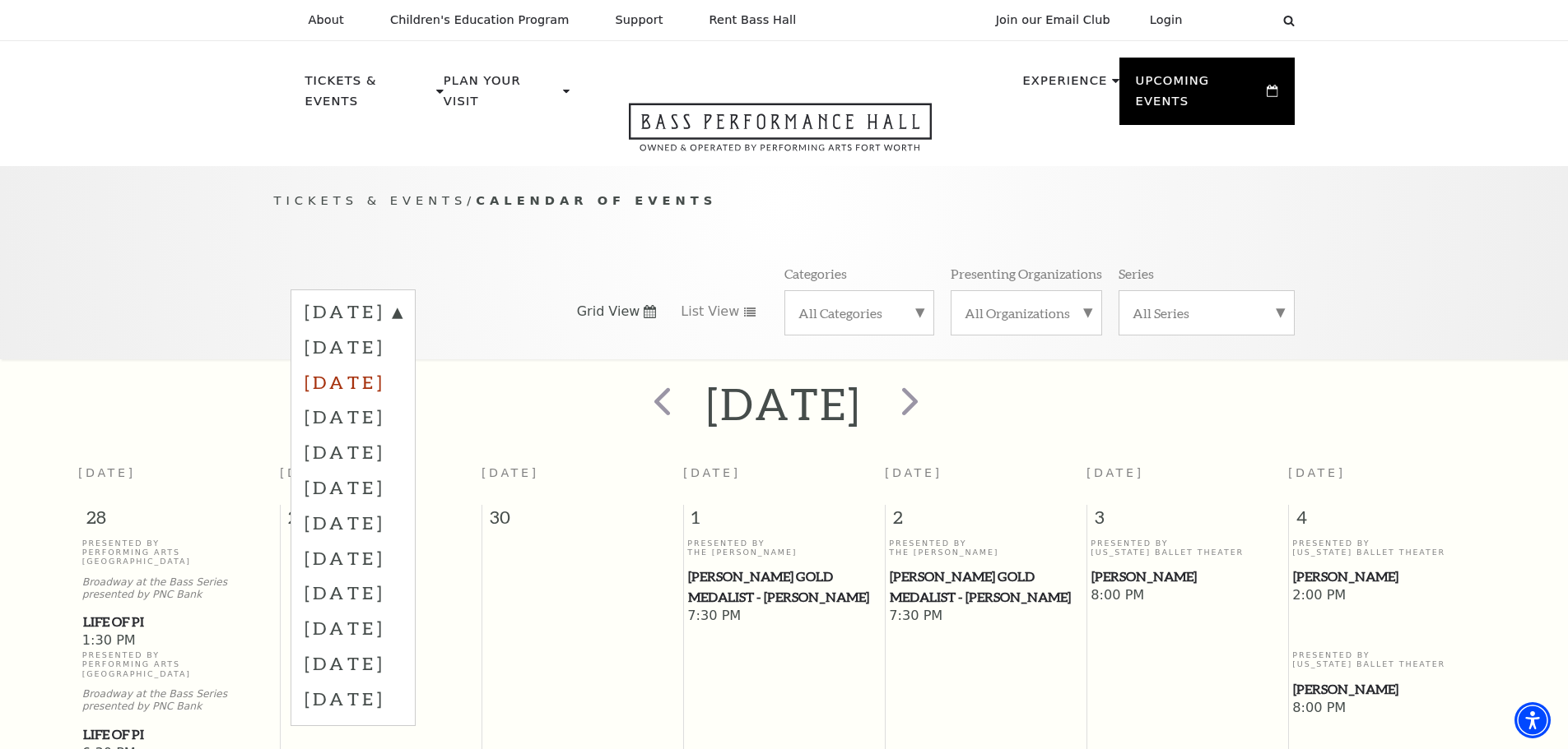
click at [402, 364] on label "[DATE]" at bounding box center [353, 382] width 97 height 35
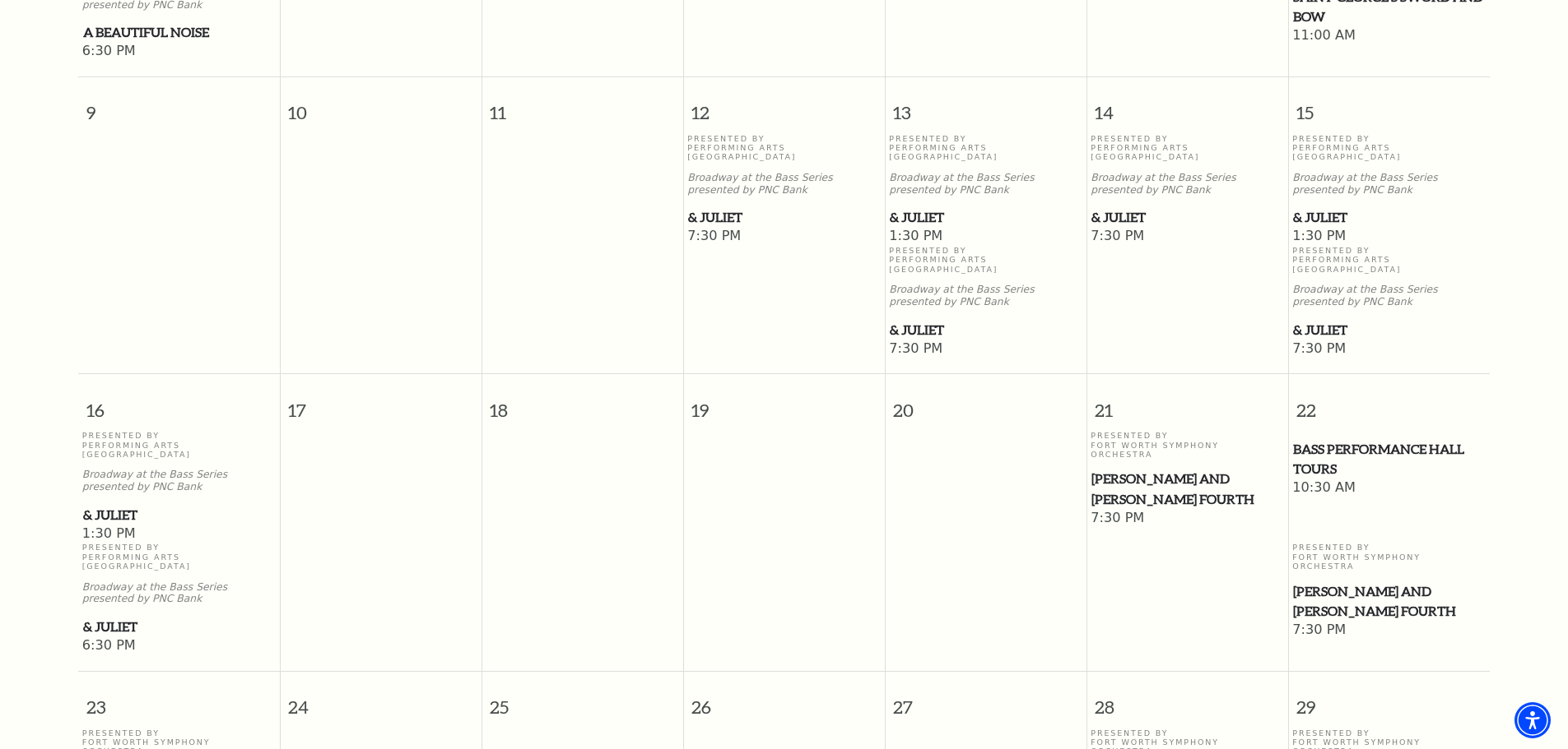
scroll to position [1133, 0]
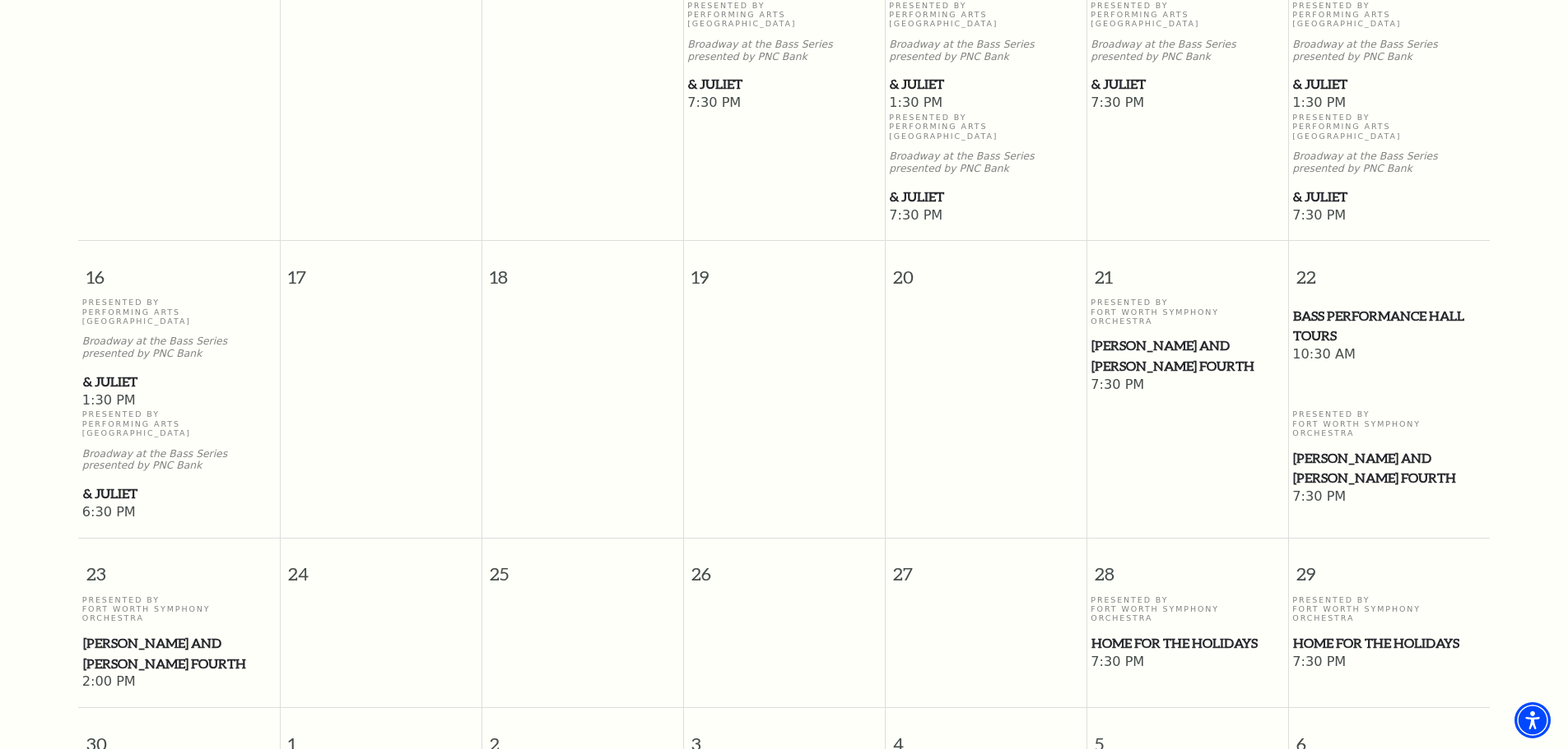
click at [1206, 634] on span "Home for the Holidays" at bounding box center [1187, 644] width 191 height 21
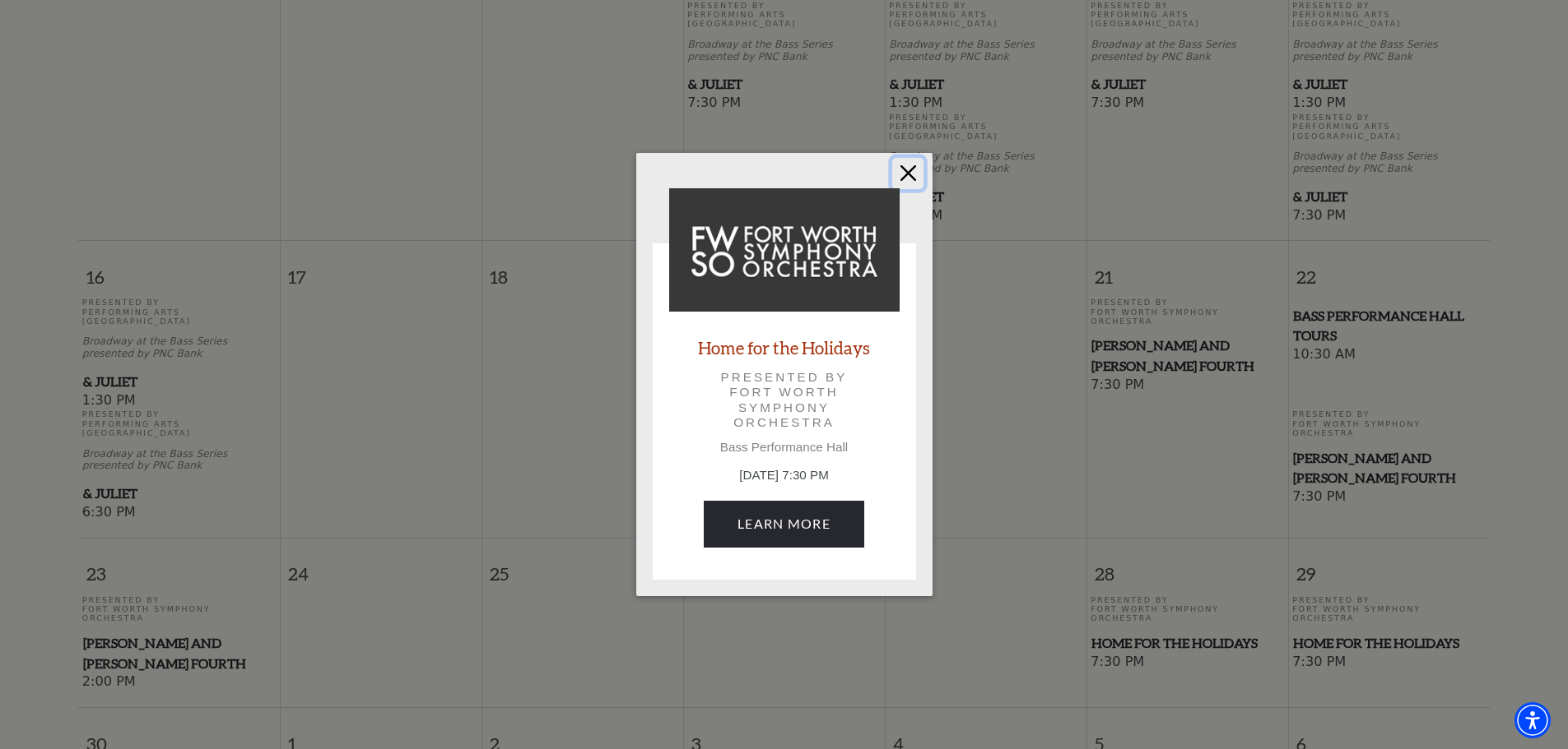
click at [905, 175] on button "Close" at bounding box center [908, 174] width 31 height 31
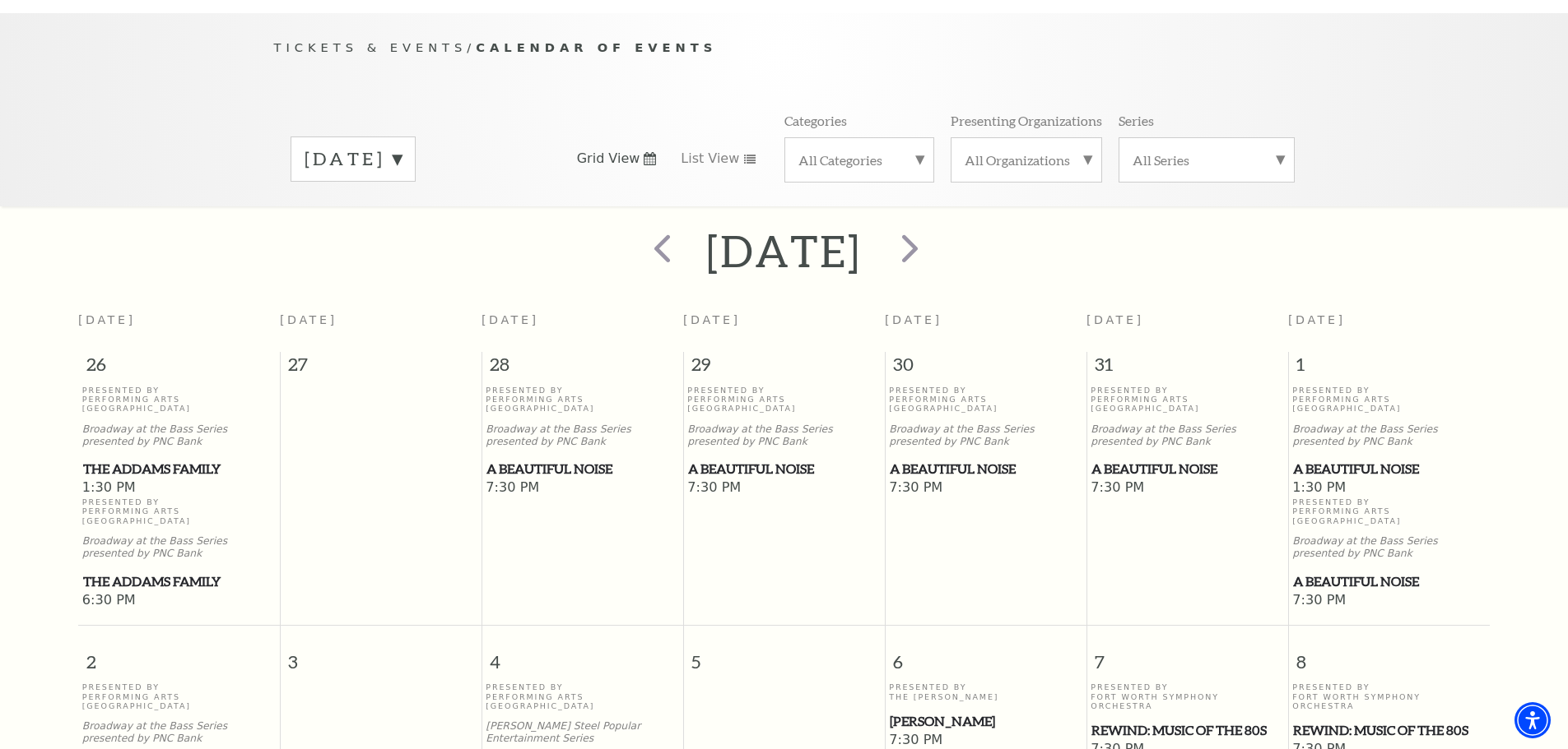
scroll to position [0, 0]
